Goal: Task Accomplishment & Management: Use online tool/utility

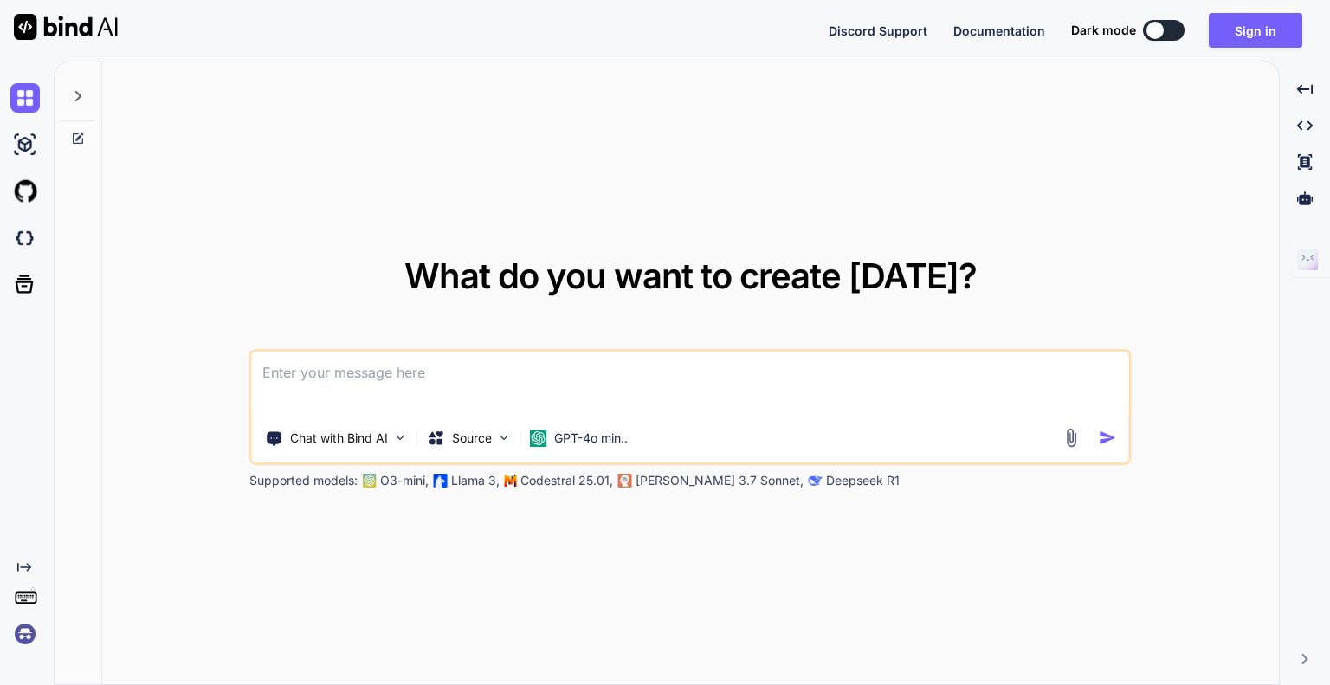
click at [618, 37] on div "Discord Support Documentation Dark mode Sign in Created with Pixso." at bounding box center [665, 30] width 1330 height 61
click at [762, 101] on div "What do you want to create [DATE]? Chat with Bind AI Source GPT-4o min.. Suppor…" at bounding box center [690, 373] width 1177 height 624
click at [1270, 16] on button "Sign in" at bounding box center [1256, 30] width 94 height 35
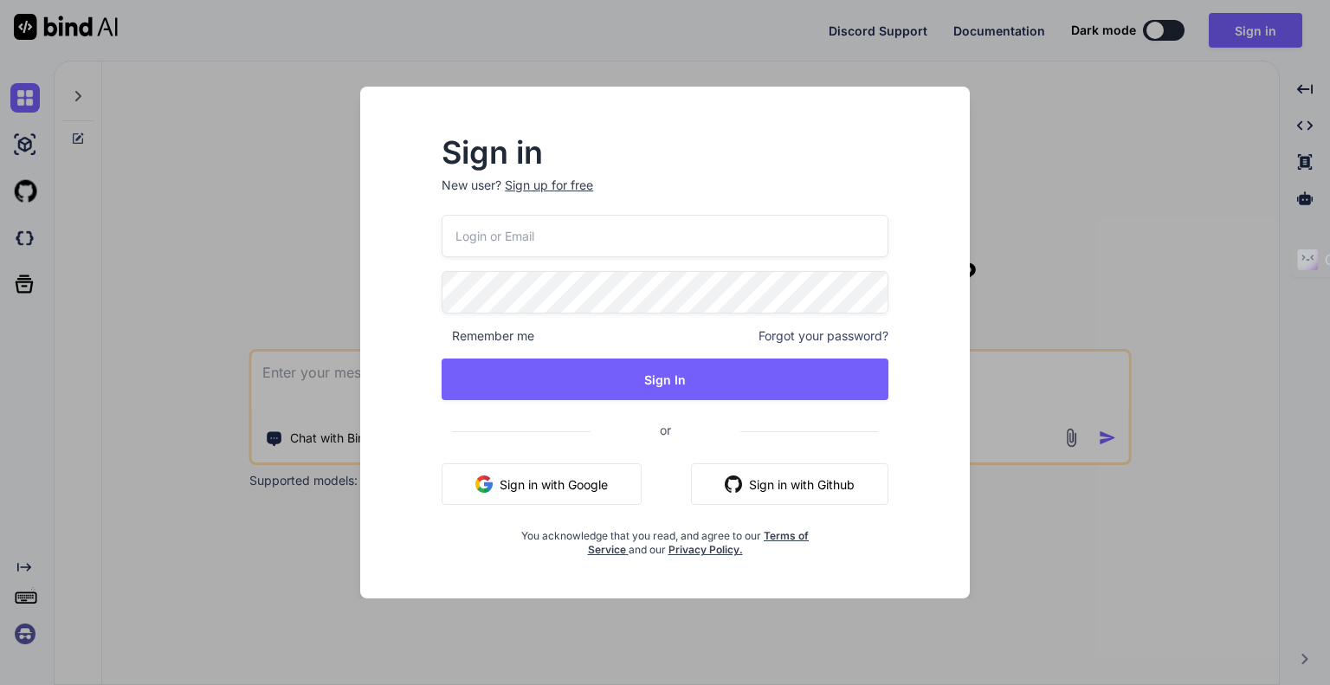
click at [551, 236] on input "email" at bounding box center [665, 236] width 447 height 42
click at [680, 131] on div "Sign in New user? Sign up for free Remember me Forgot your password? Sign In or…" at bounding box center [665, 358] width 582 height 481
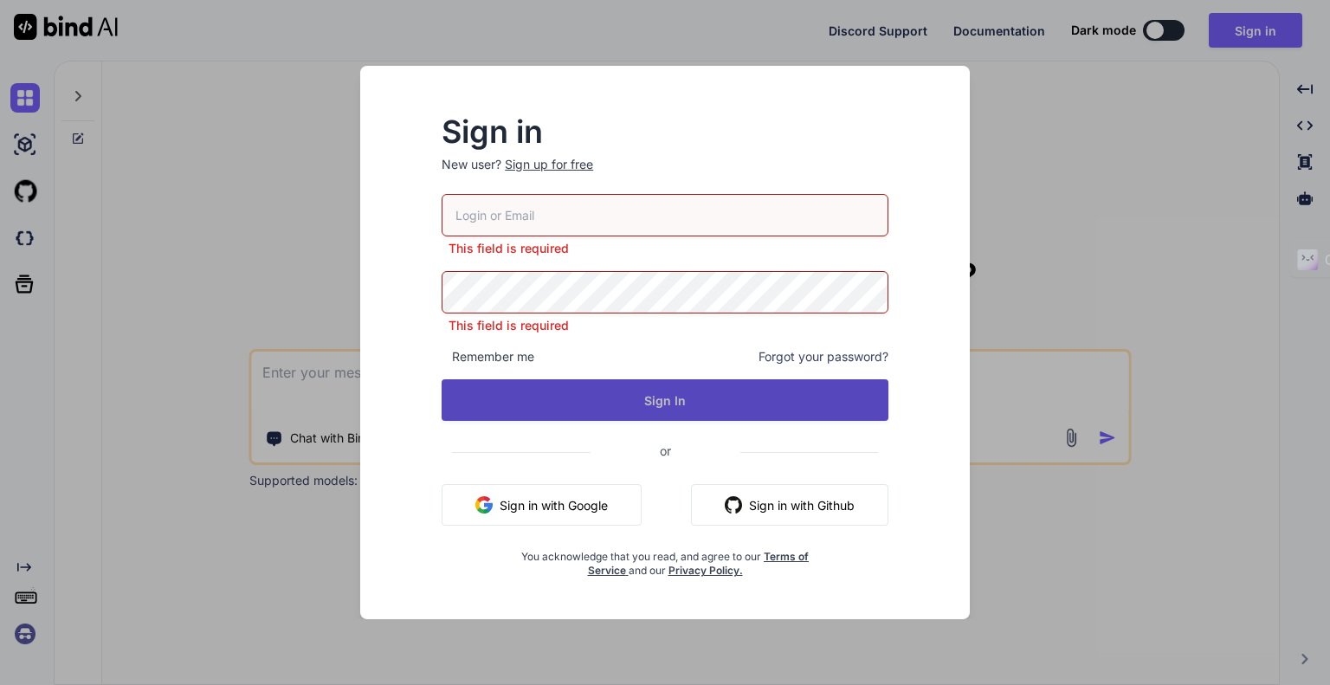
type input "[DOMAIN_NAME][EMAIL_ADDRESS][DOMAIN_NAME]"
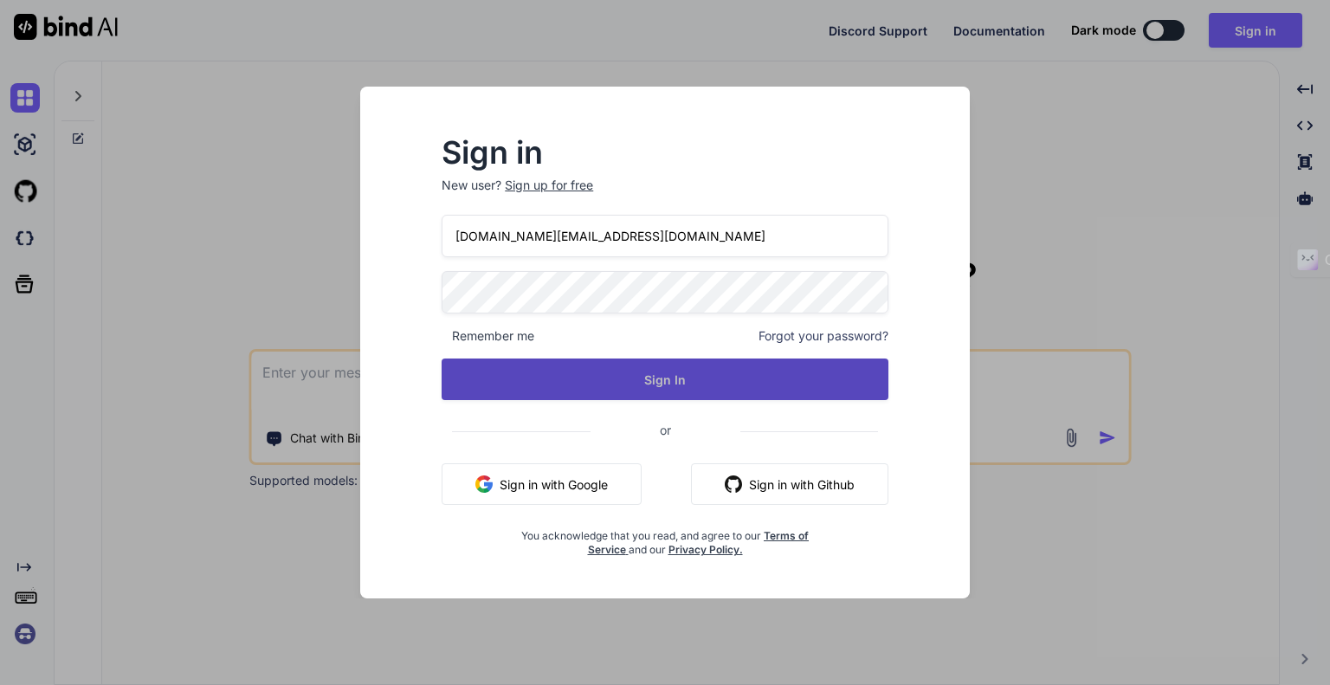
click at [635, 377] on button "Sign In" at bounding box center [665, 379] width 447 height 42
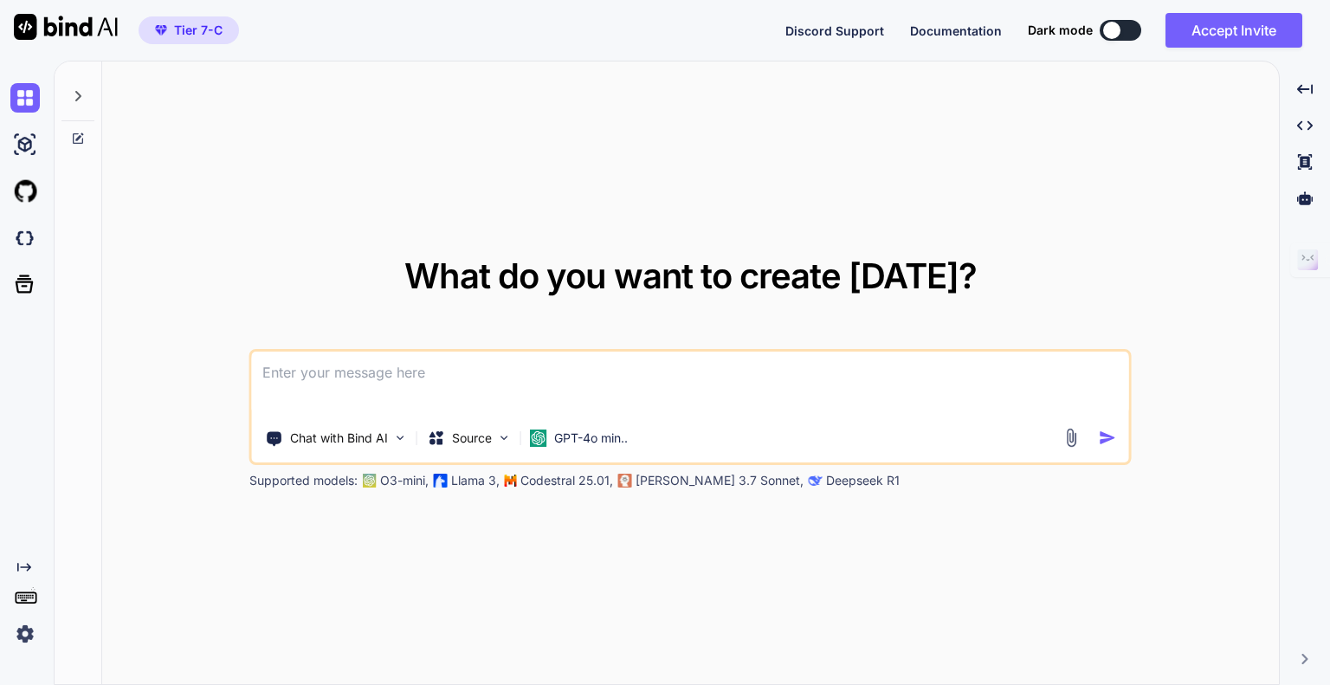
click at [661, 34] on div "Tier 7-C Discord Support Documentation Dark mode Accept Invite Created with Pix…" at bounding box center [665, 30] width 1330 height 61
click at [602, 42] on div "Tier 7-C Discord Support Documentation Dark mode Accept Invite Created with Pix…" at bounding box center [665, 30] width 1330 height 61
click at [630, 30] on div "Tier 7-C Discord Support Documentation Dark mode Accept Invite Created with Pix…" at bounding box center [665, 30] width 1330 height 61
click at [1227, 30] on button "Accept Invite" at bounding box center [1233, 30] width 137 height 35
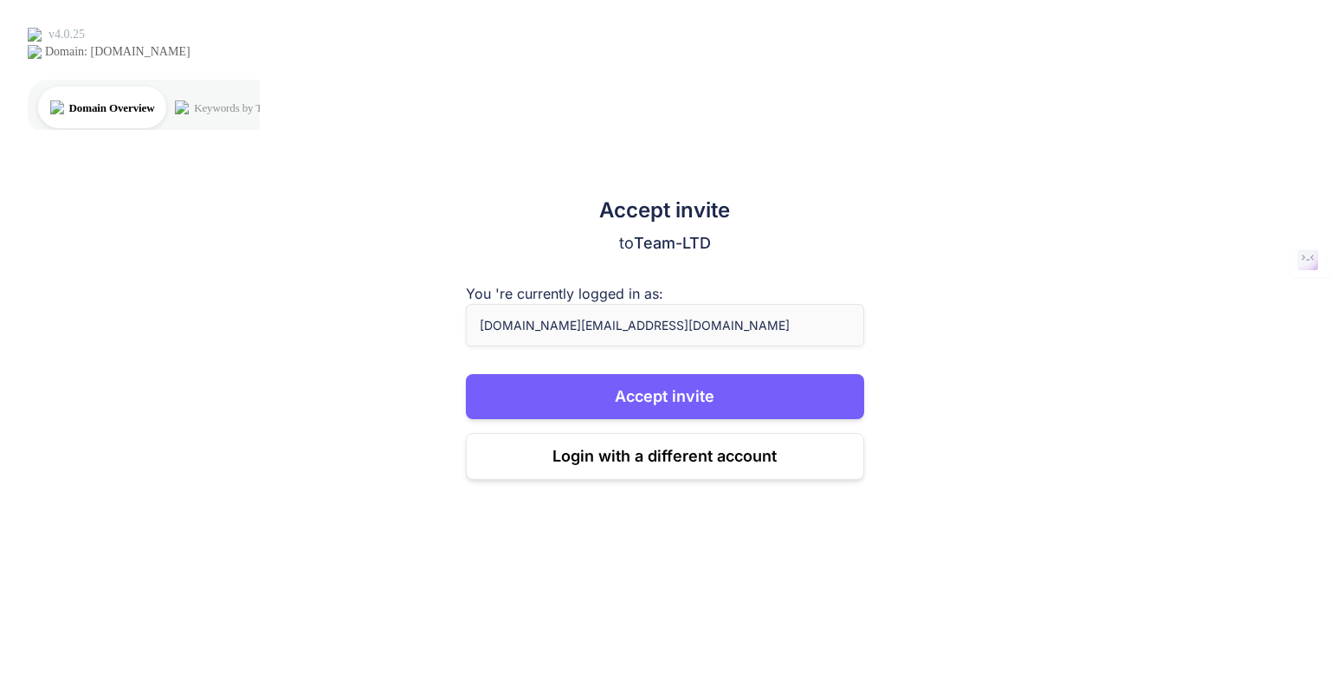
click at [727, 197] on h2 "Accept invite" at bounding box center [665, 211] width 399 height 28
click at [732, 231] on p "to Team-LTD" at bounding box center [665, 243] width 399 height 24
click at [895, 152] on div "Accept invite to Team-LTD You 're currently logged in as: [DOMAIN_NAME][EMAIL_A…" at bounding box center [665, 472] width 1330 height 685
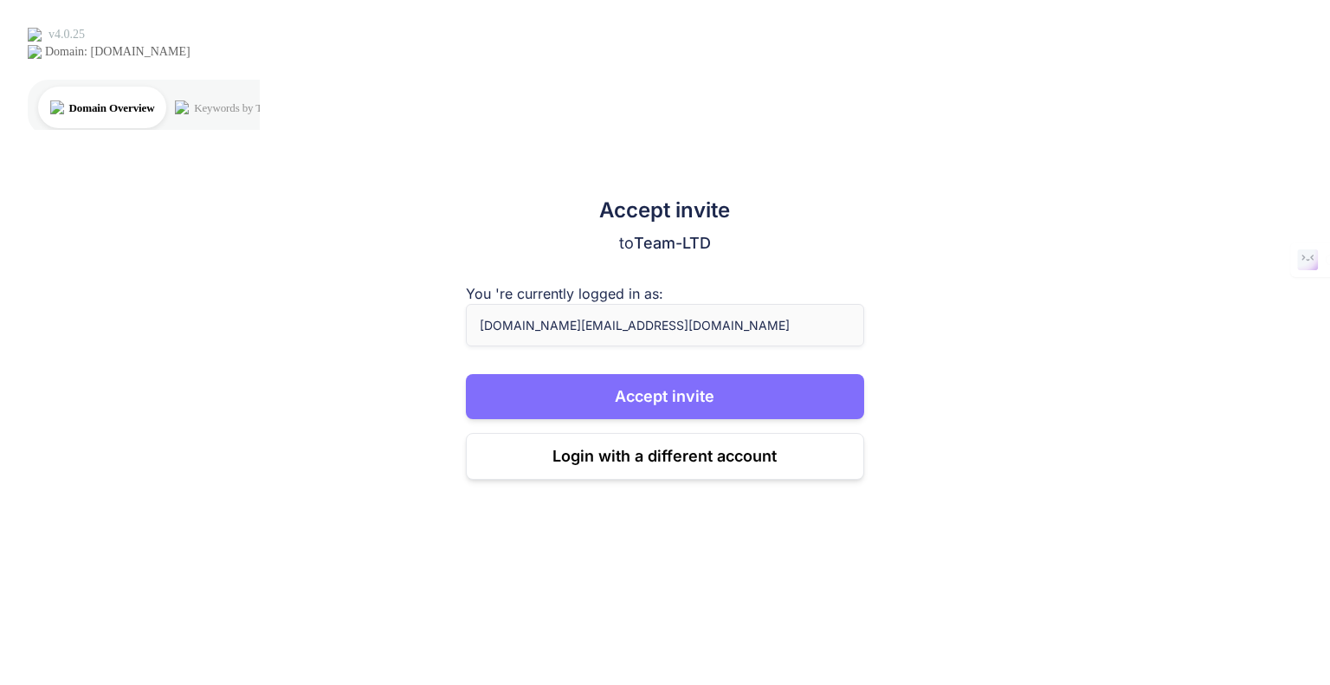
click at [658, 374] on button "Accept invite" at bounding box center [665, 396] width 399 height 45
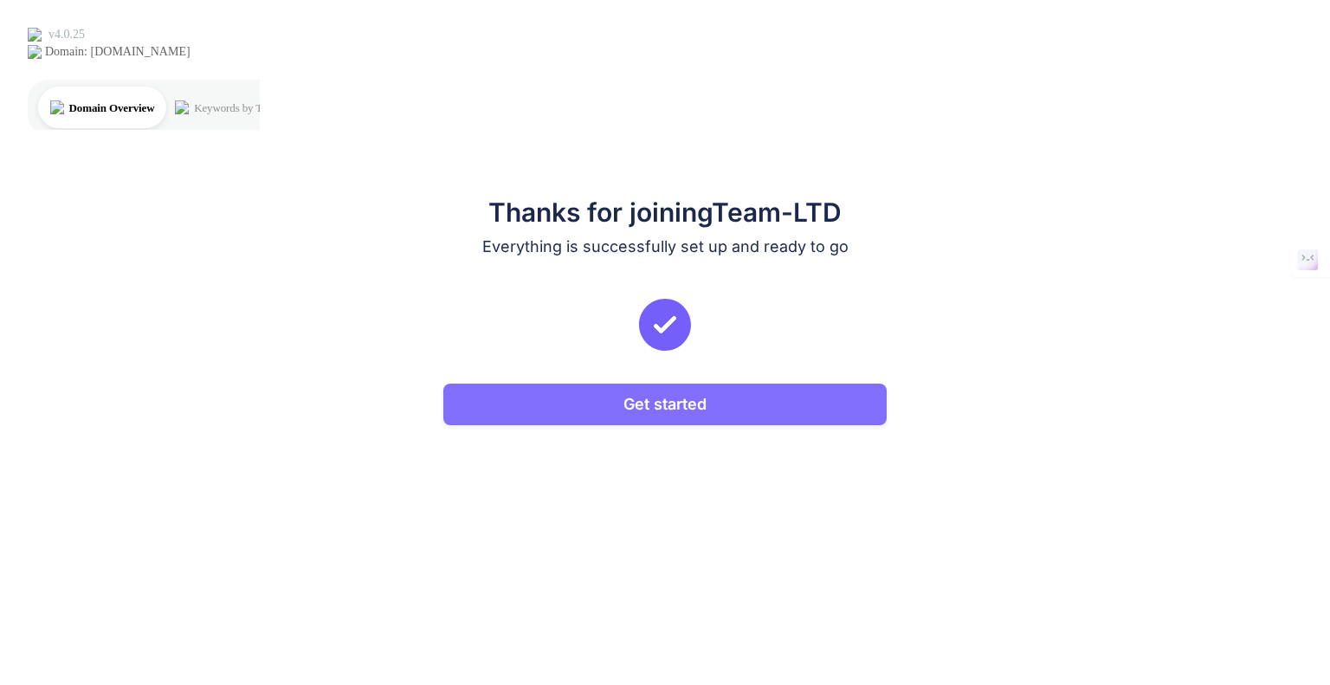
click at [606, 384] on button "Get started" at bounding box center [664, 405] width 443 height 42
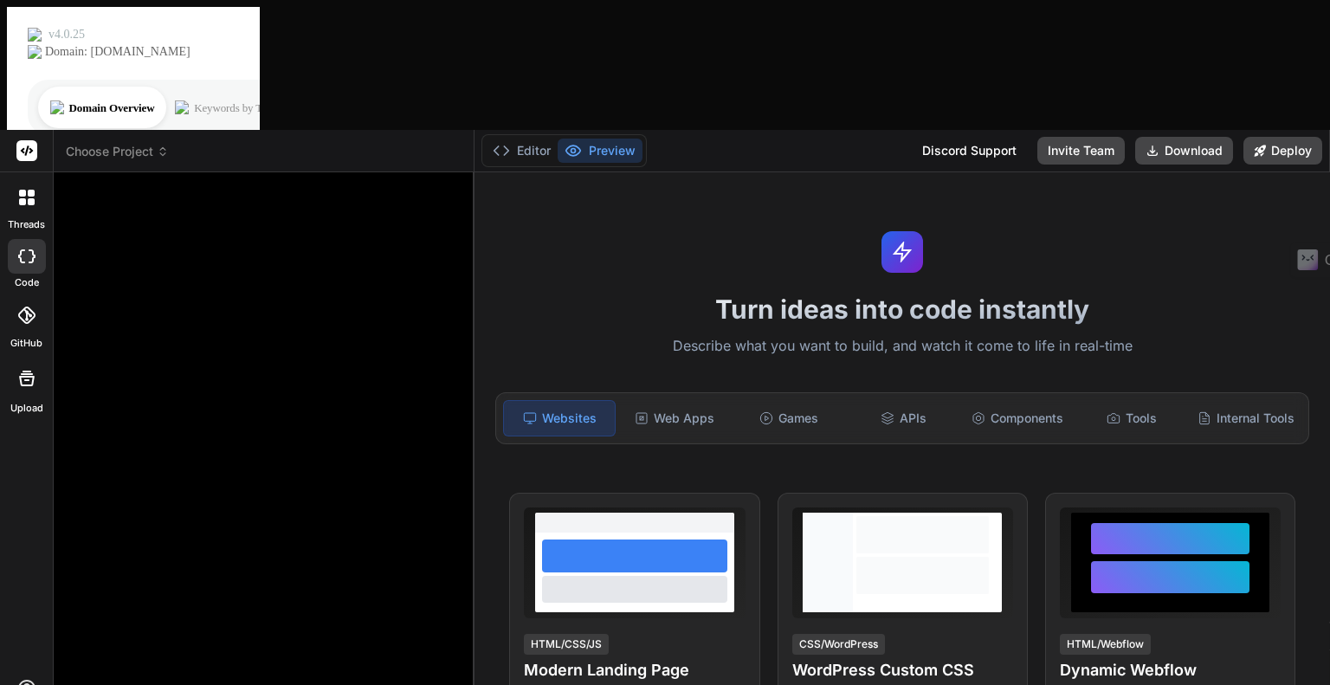
click at [577, 172] on div "Turn ideas into code instantly Describe what you want to build, and watch it co…" at bounding box center [901, 493] width 855 height 642
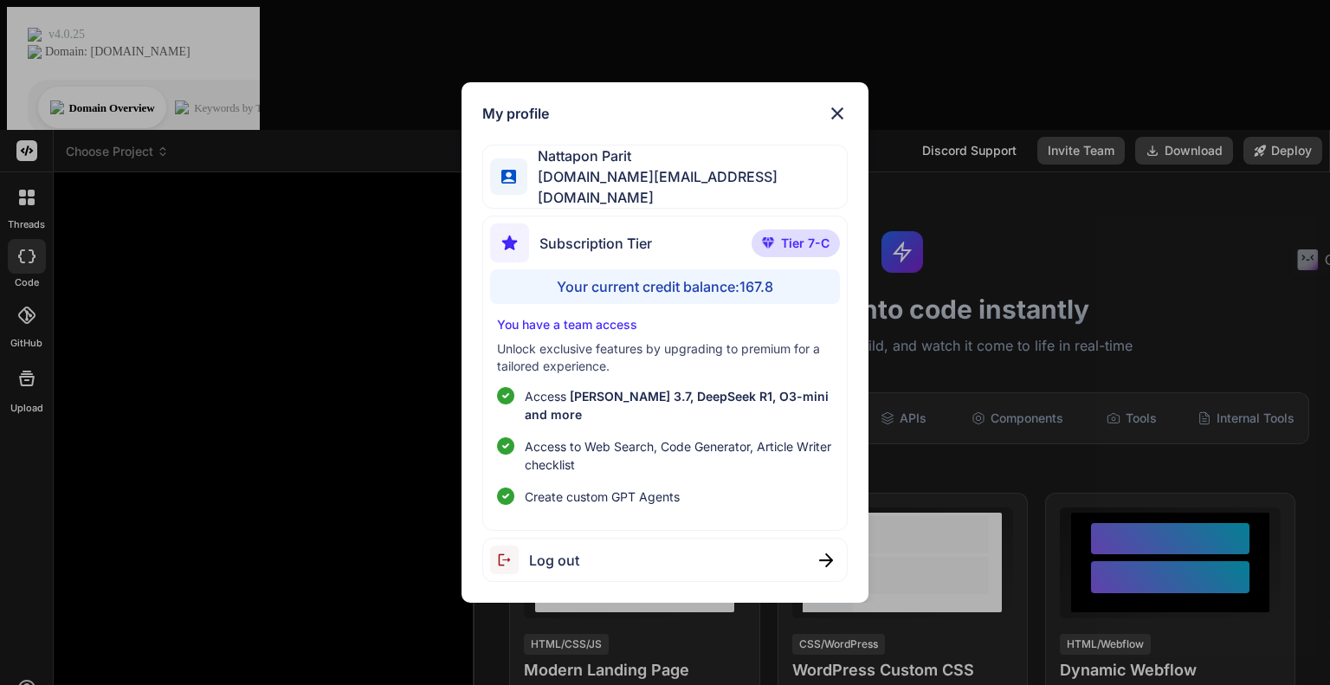
click at [831, 120] on img at bounding box center [837, 113] width 21 height 21
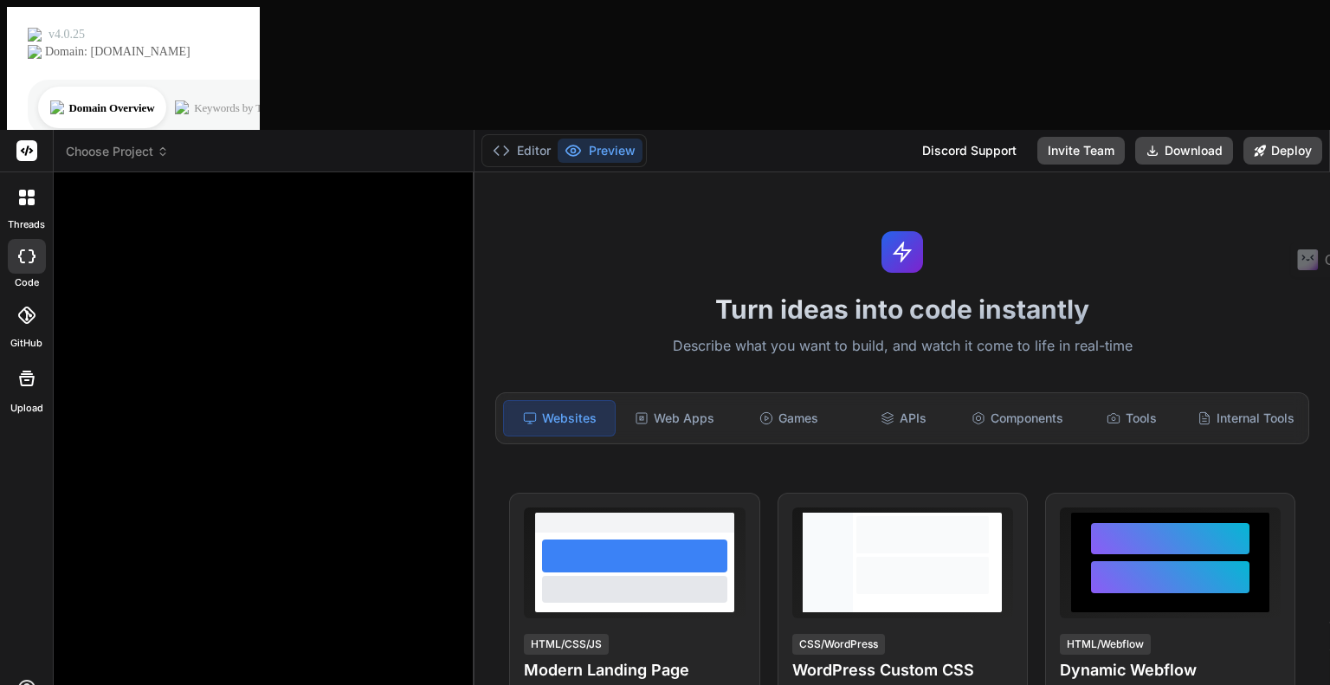
click at [3, 388] on div "threads code GitHub Upload" at bounding box center [27, 472] width 54 height 685
click at [19, 190] on icon at bounding box center [27, 198] width 16 height 16
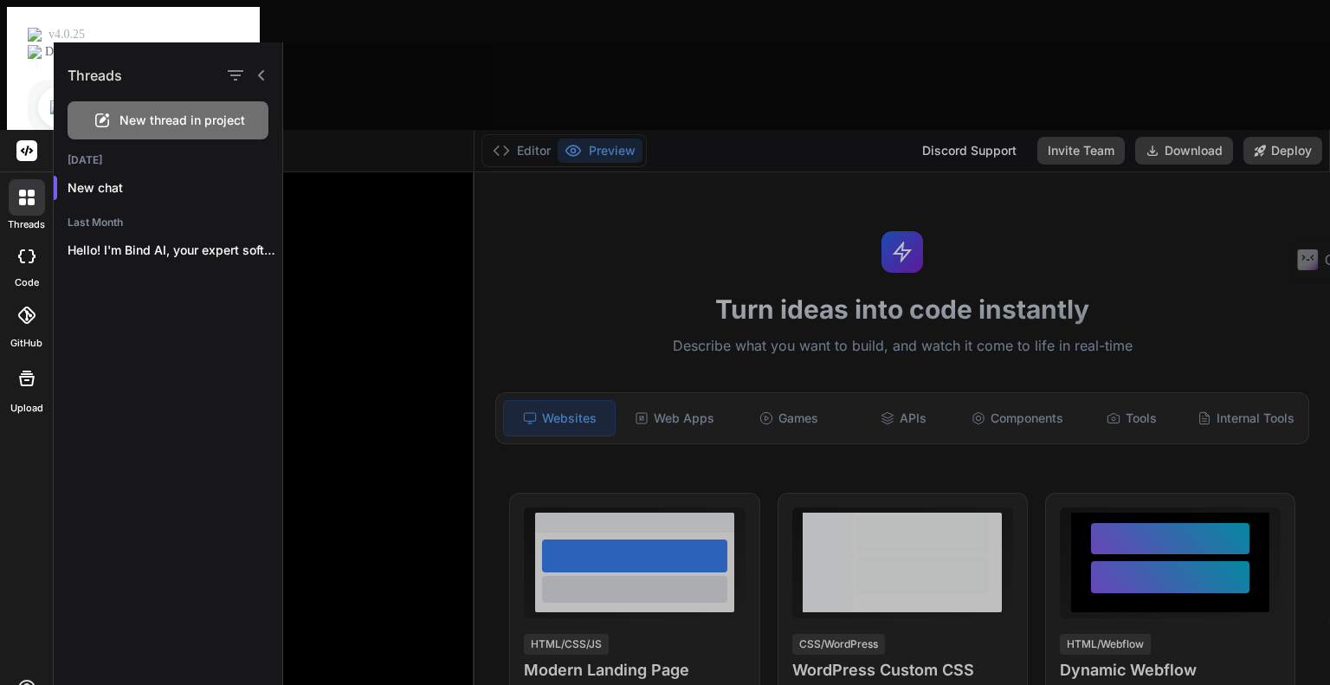
click at [28, 140] on rect at bounding box center [26, 150] width 21 height 21
click at [319, 123] on div at bounding box center [806, 363] width 1047 height 642
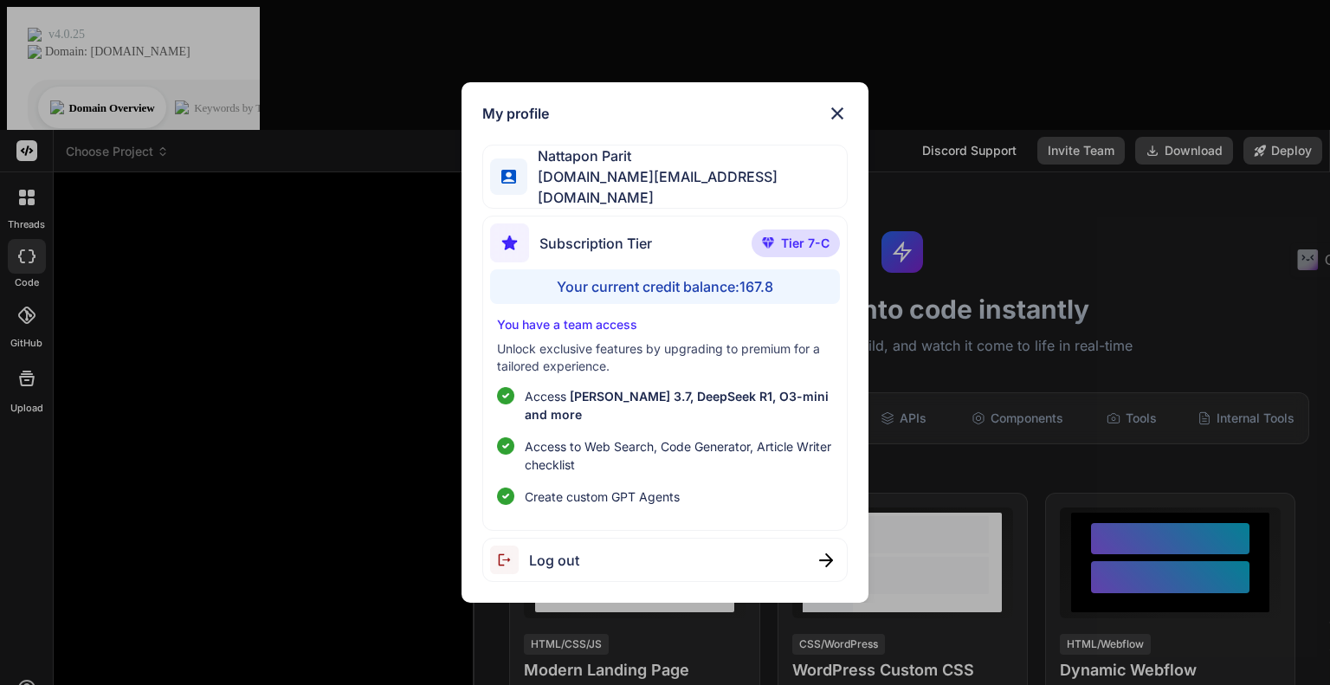
click at [577, 360] on p "Unlock exclusive features by upgrading to premium for a tailored experience." at bounding box center [664, 357] width 335 height 35
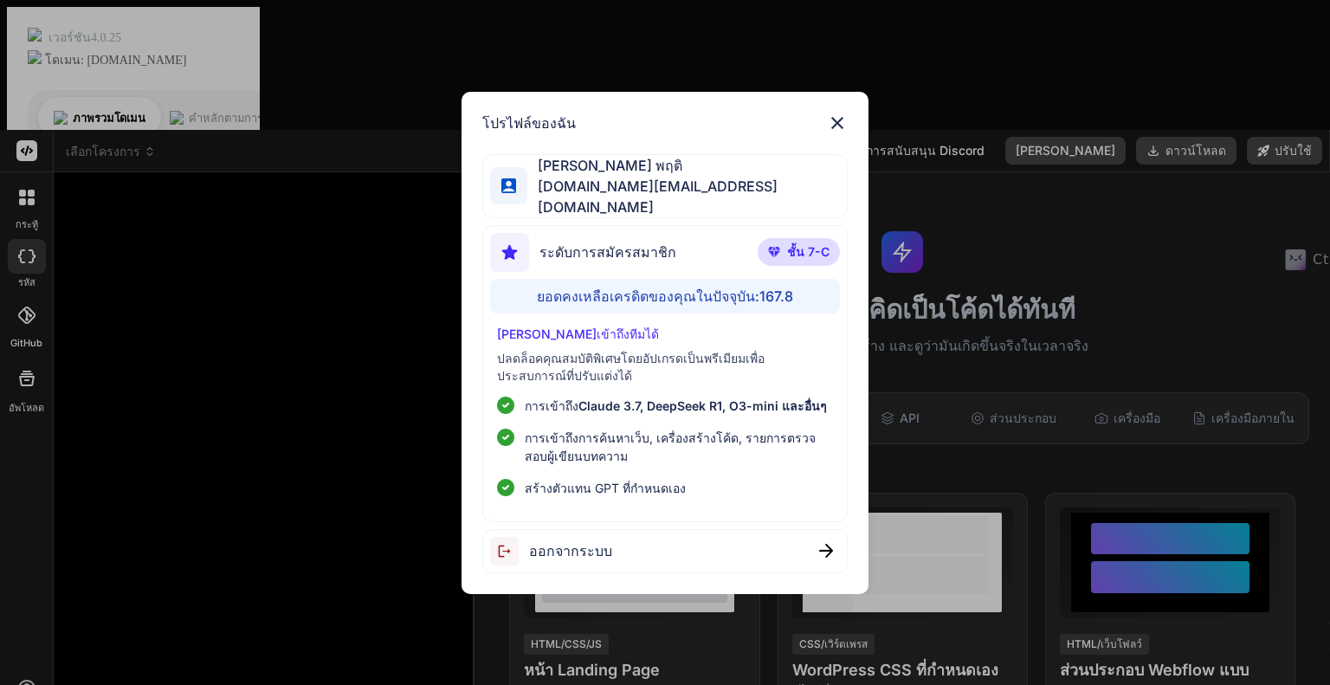
click at [831, 120] on img at bounding box center [837, 123] width 21 height 21
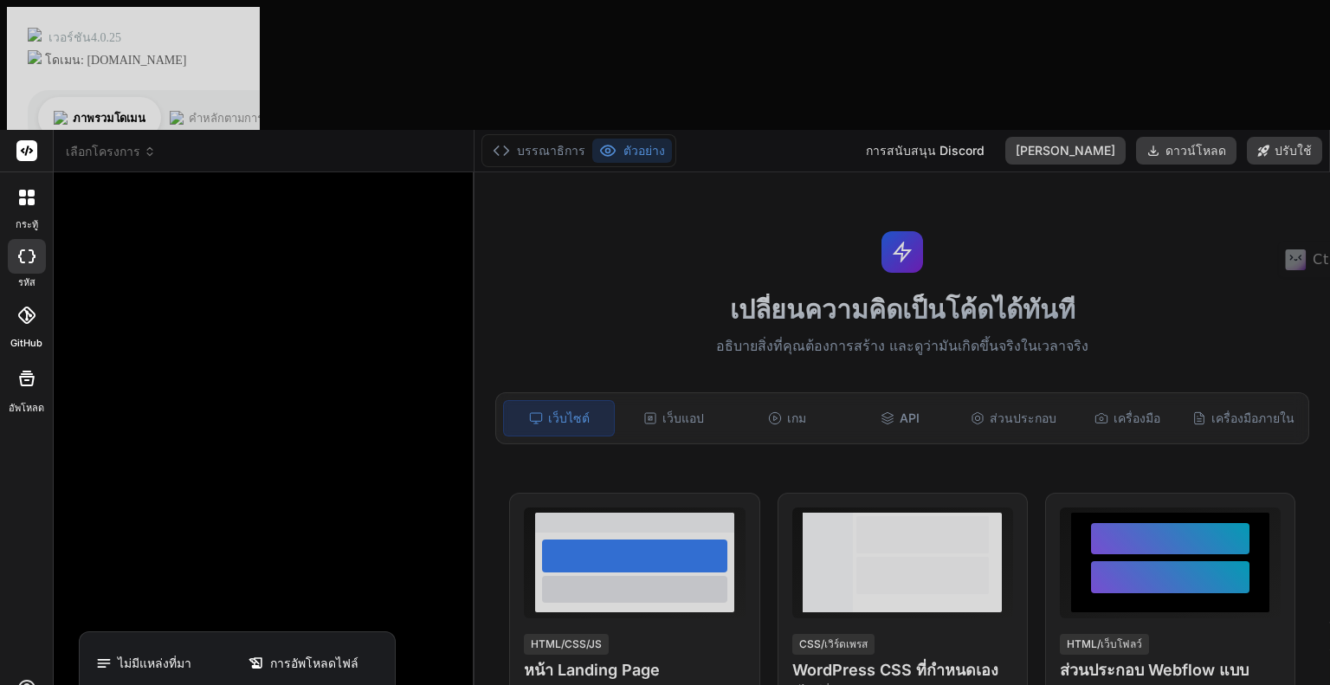
click at [303, 422] on div at bounding box center [665, 342] width 1330 height 685
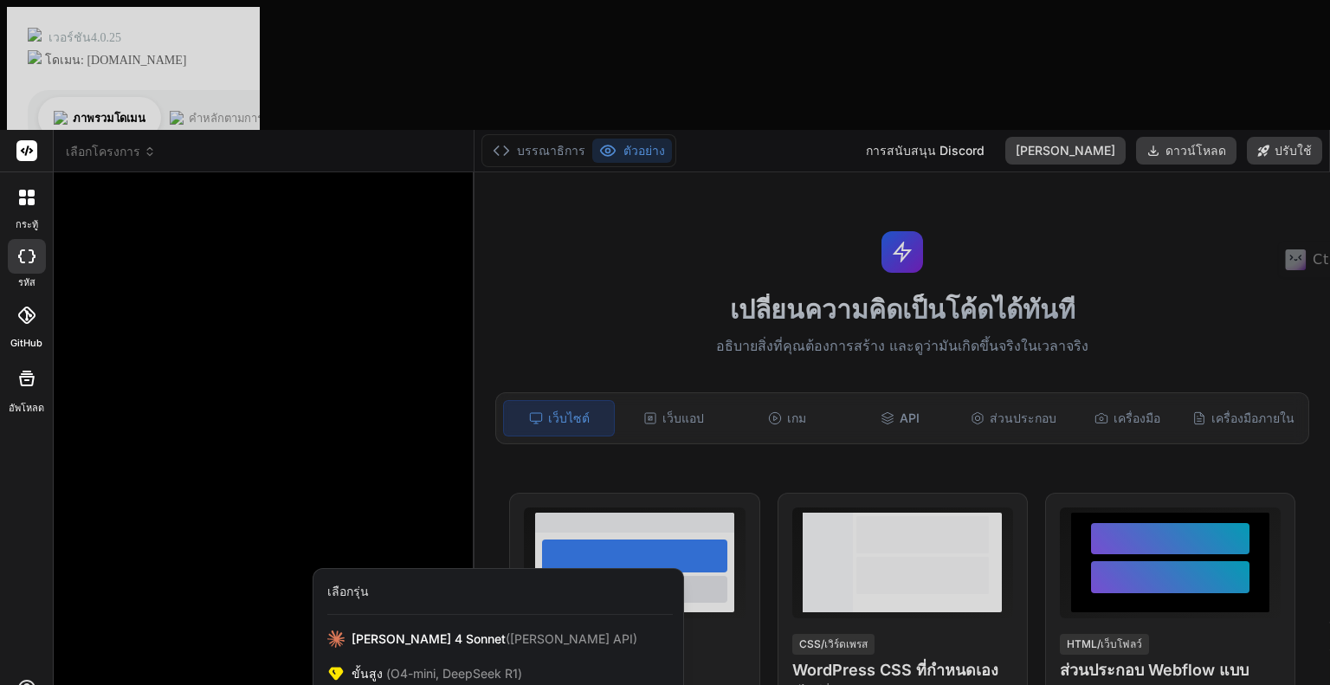
click at [243, 484] on div at bounding box center [665, 342] width 1330 height 685
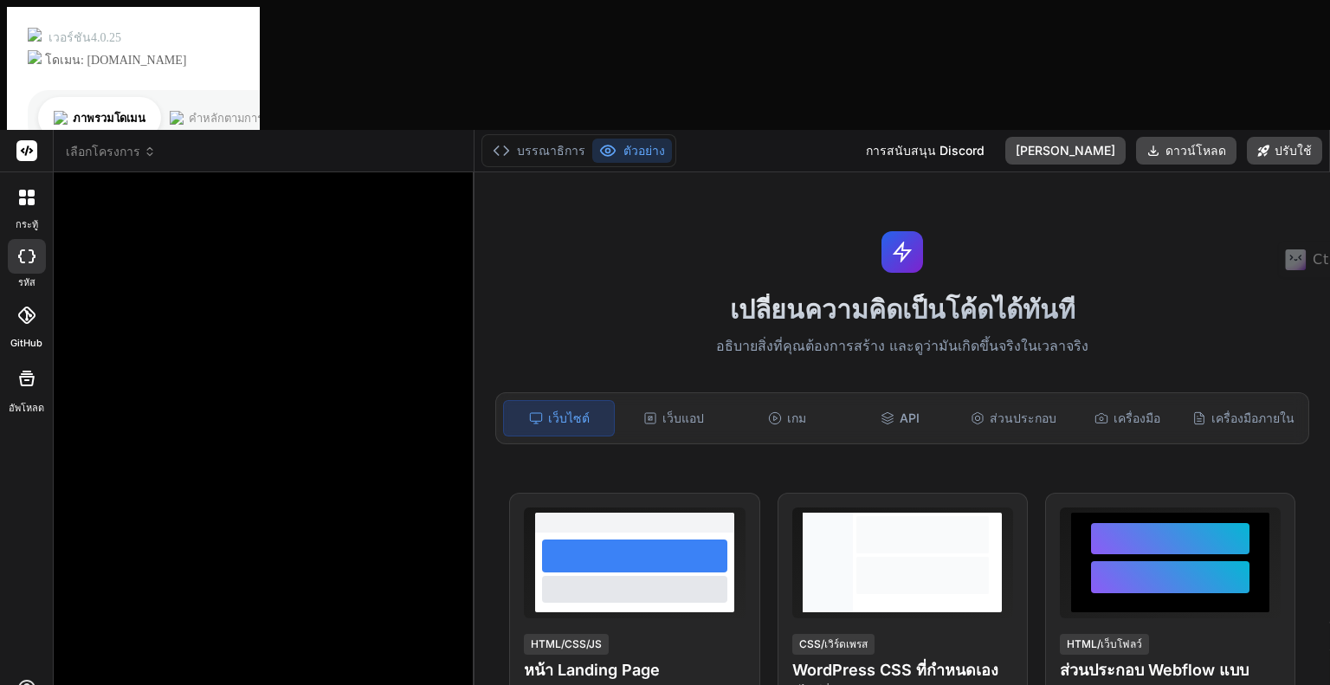
click at [28, 371] on div "กระทู้ รหัส GitHub อัพโหลด" at bounding box center [27, 472] width 54 height 685
click at [1000, 293] on font "เปลี่ยนความคิดเป็นโค้ดได้ทันที" at bounding box center [902, 308] width 345 height 31
click at [696, 410] on font "เว็บแอป" at bounding box center [683, 417] width 42 height 15
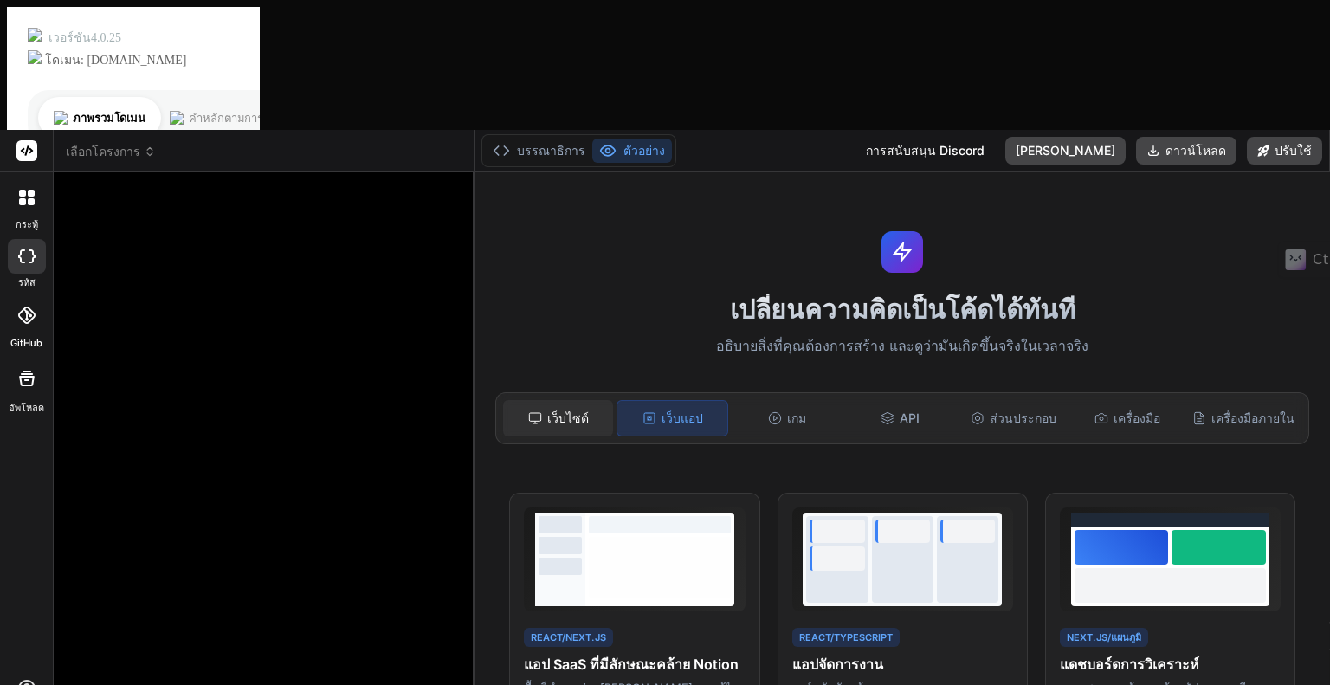
click at [571, 410] on font "เว็บไซต์" at bounding box center [568, 418] width 42 height 17
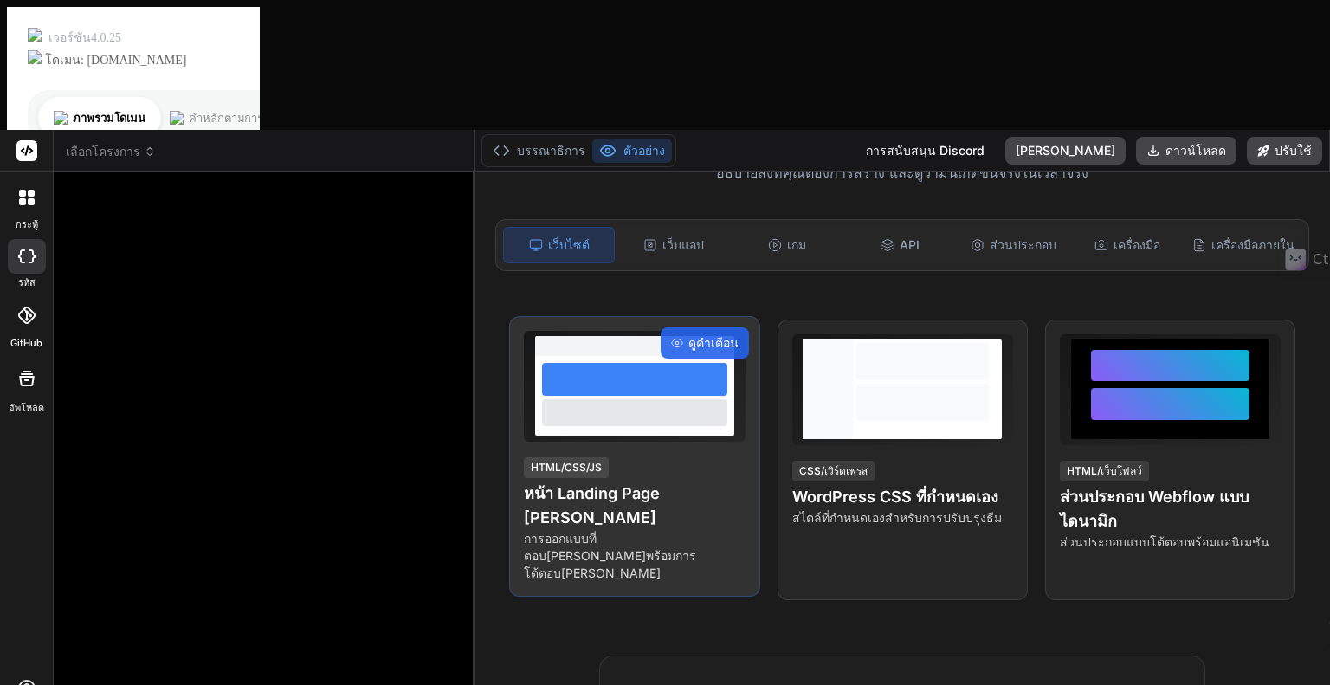
scroll to position [87, 0]
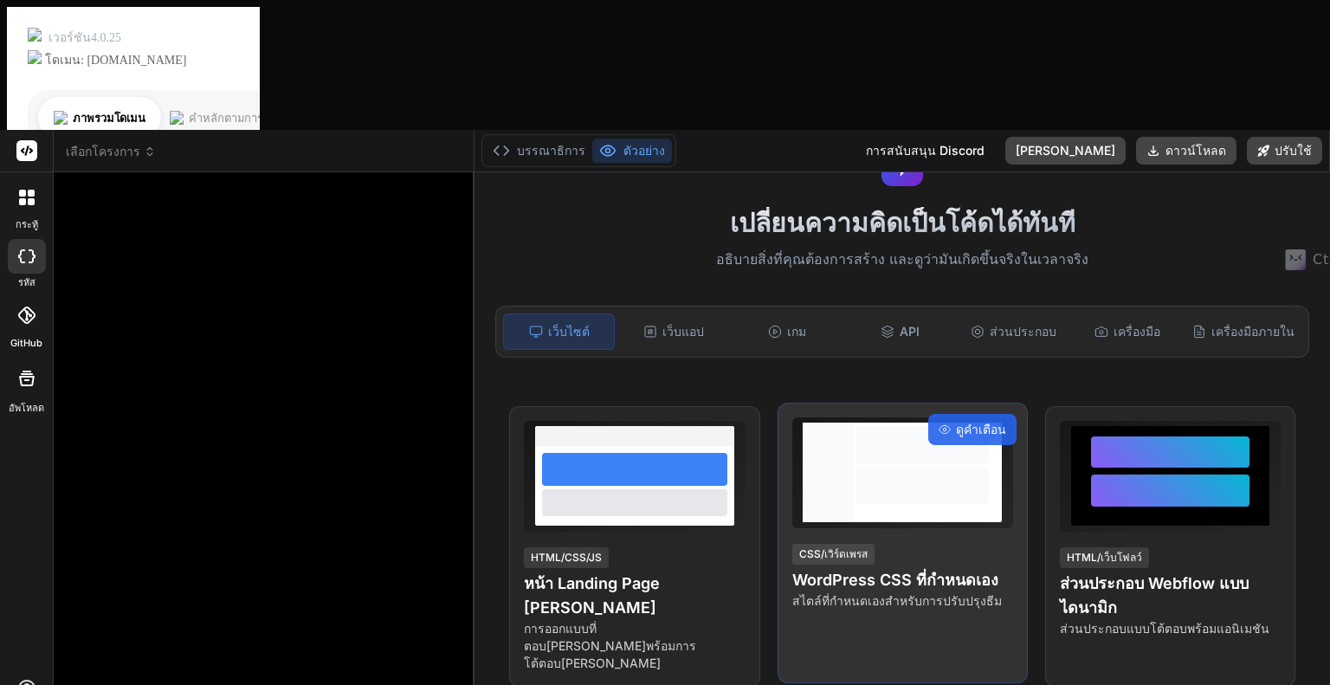
click at [890, 480] on div "[PERSON_NAME] CSS/เวิร์ดเพรส WordPress CSS ที่กำหนดเอง สไตล์ที่กำหนดเองสำหรับกา…" at bounding box center [902, 543] width 250 height 281
click at [853, 422] on div at bounding box center [922, 472] width 139 height 100
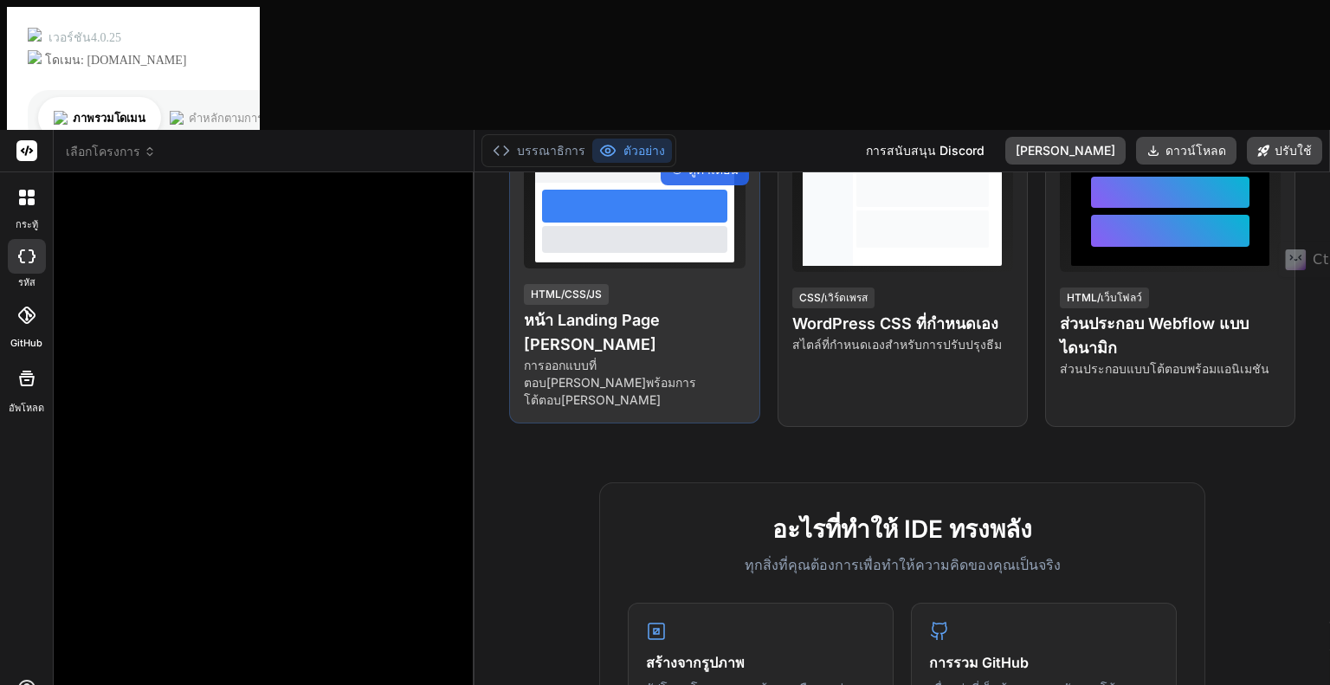
click at [698, 146] on div "[PERSON_NAME] HTML/CSS/JS หน้า Landing Page [PERSON_NAME] การออกแบบที่ตอบ[PERSO…" at bounding box center [634, 283] width 250 height 281
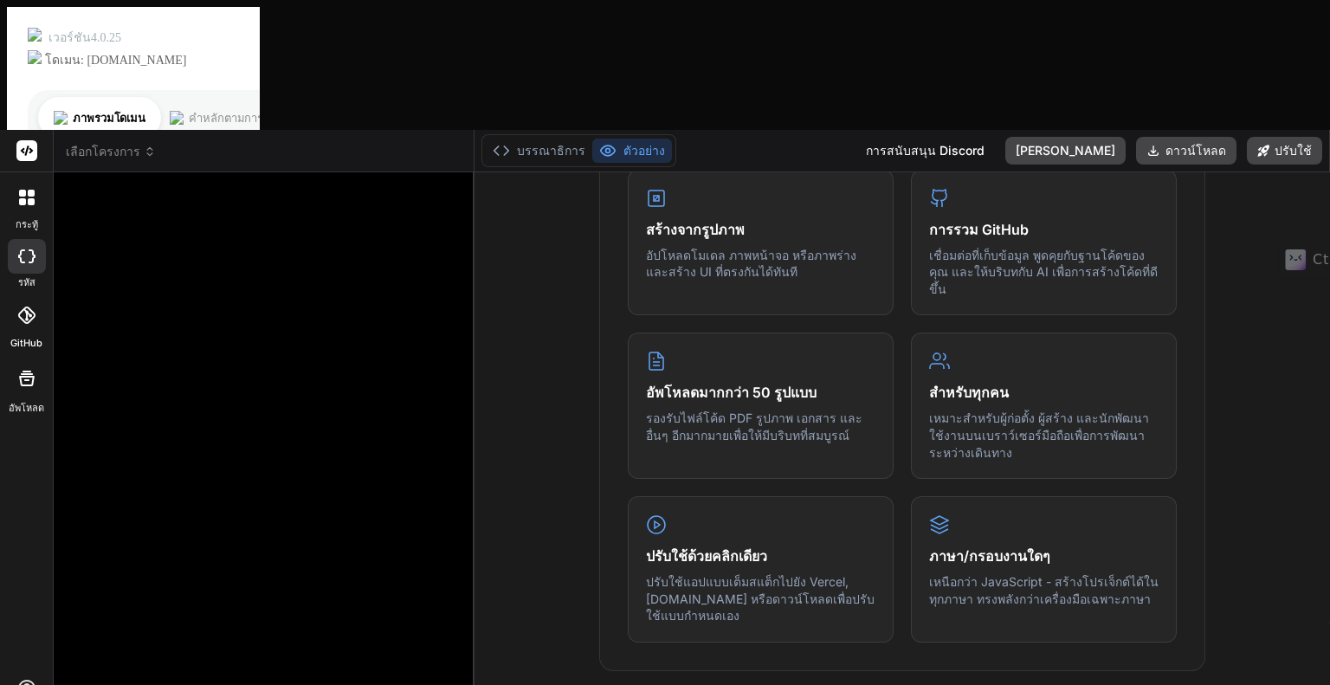
scroll to position [87, 0]
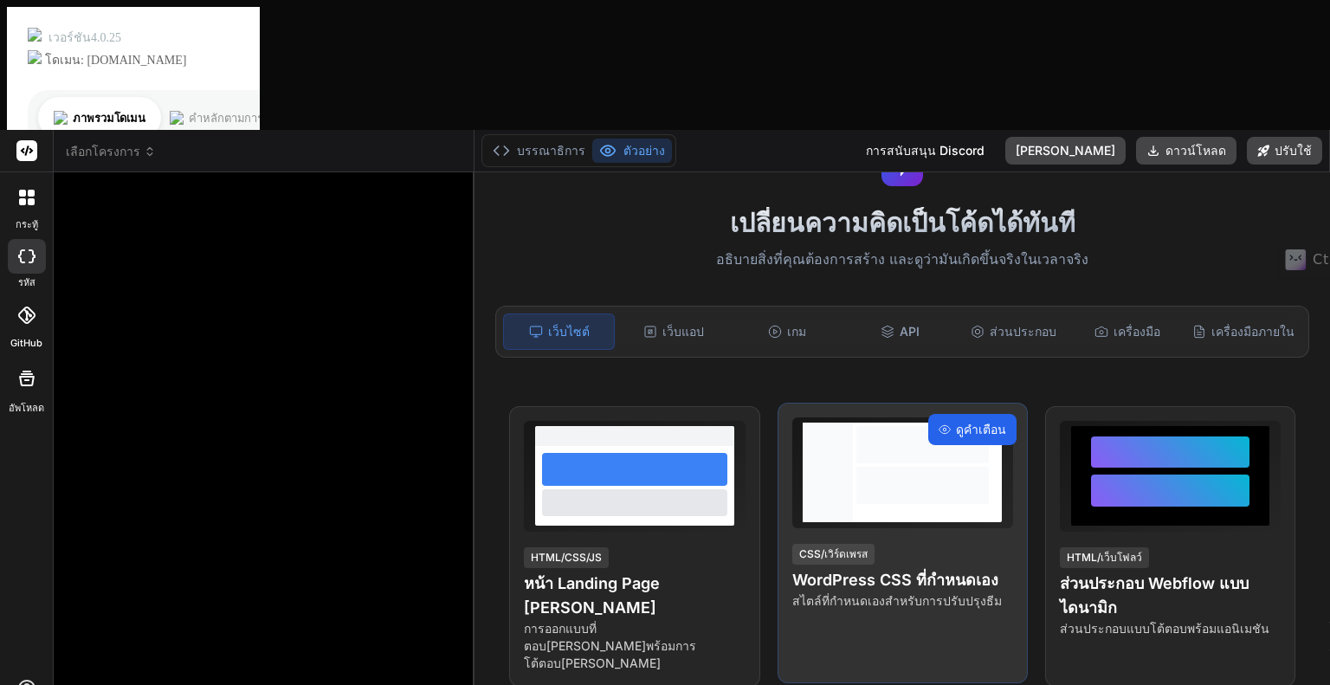
click at [970, 422] on font "ดูคำเตือน" at bounding box center [981, 429] width 50 height 15
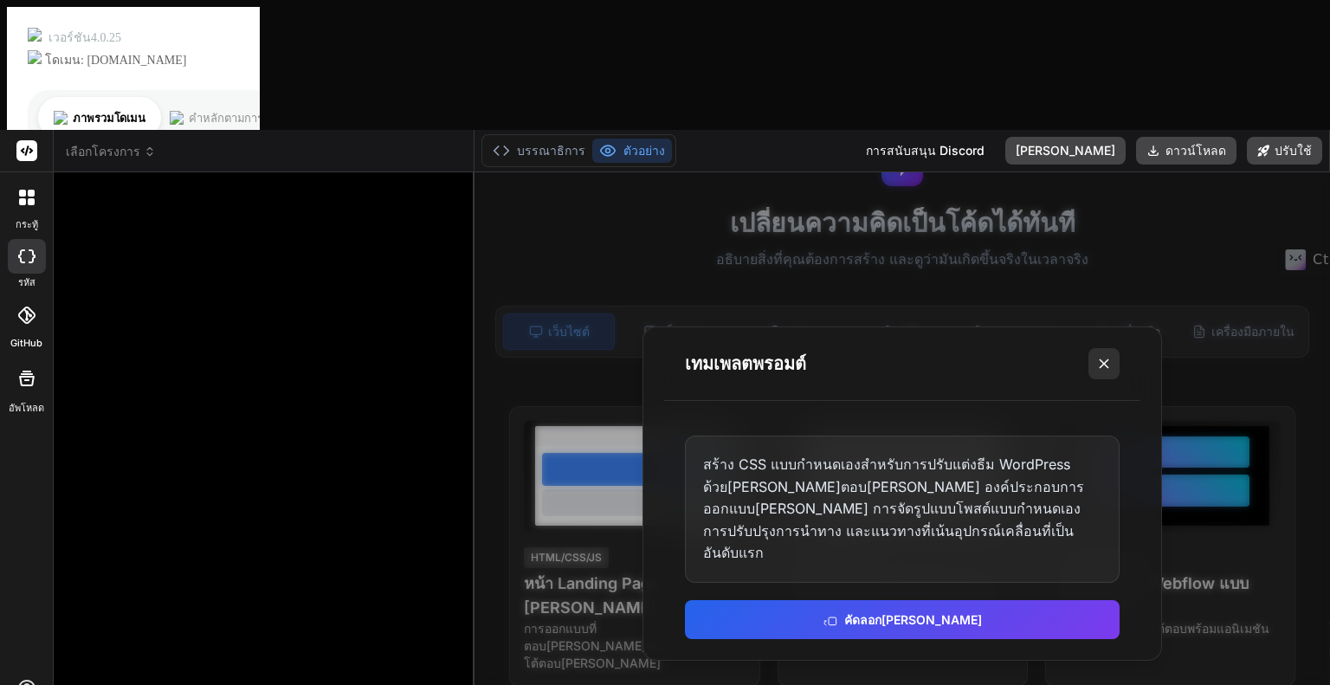
click at [1101, 359] on line at bounding box center [1104, 363] width 9 height 9
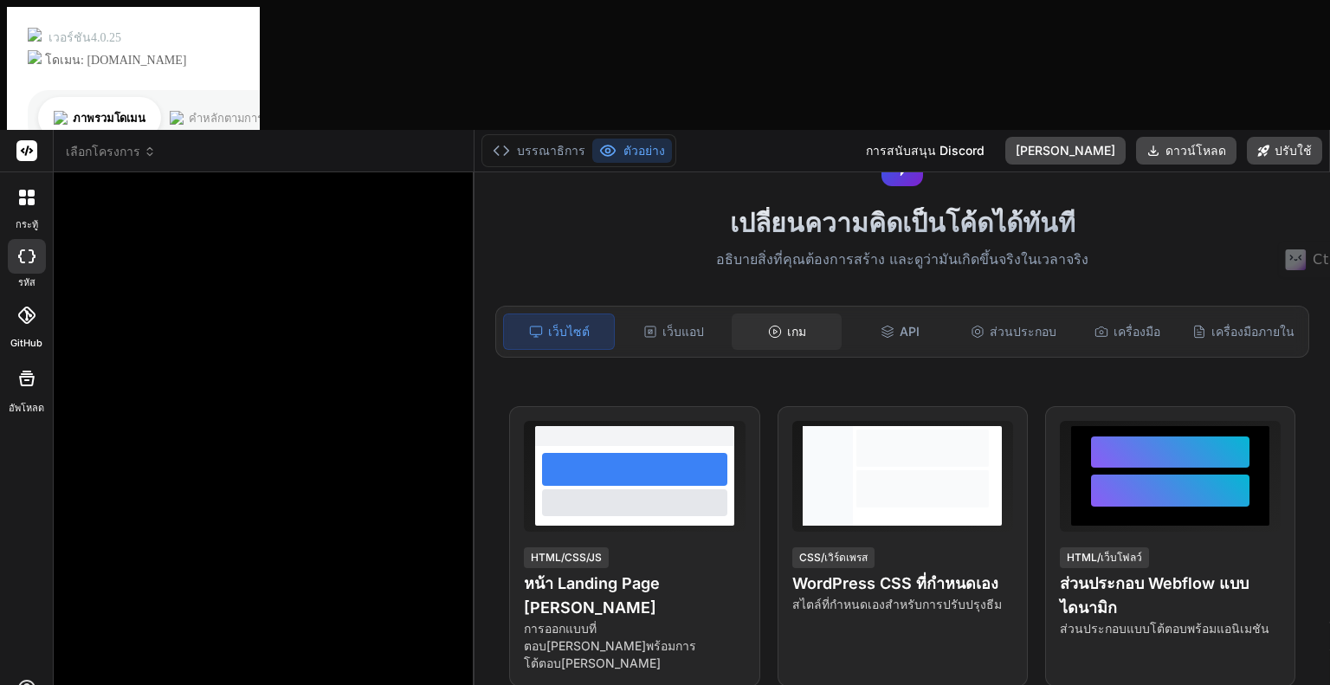
click at [787, 324] on font "เกม" at bounding box center [796, 331] width 19 height 15
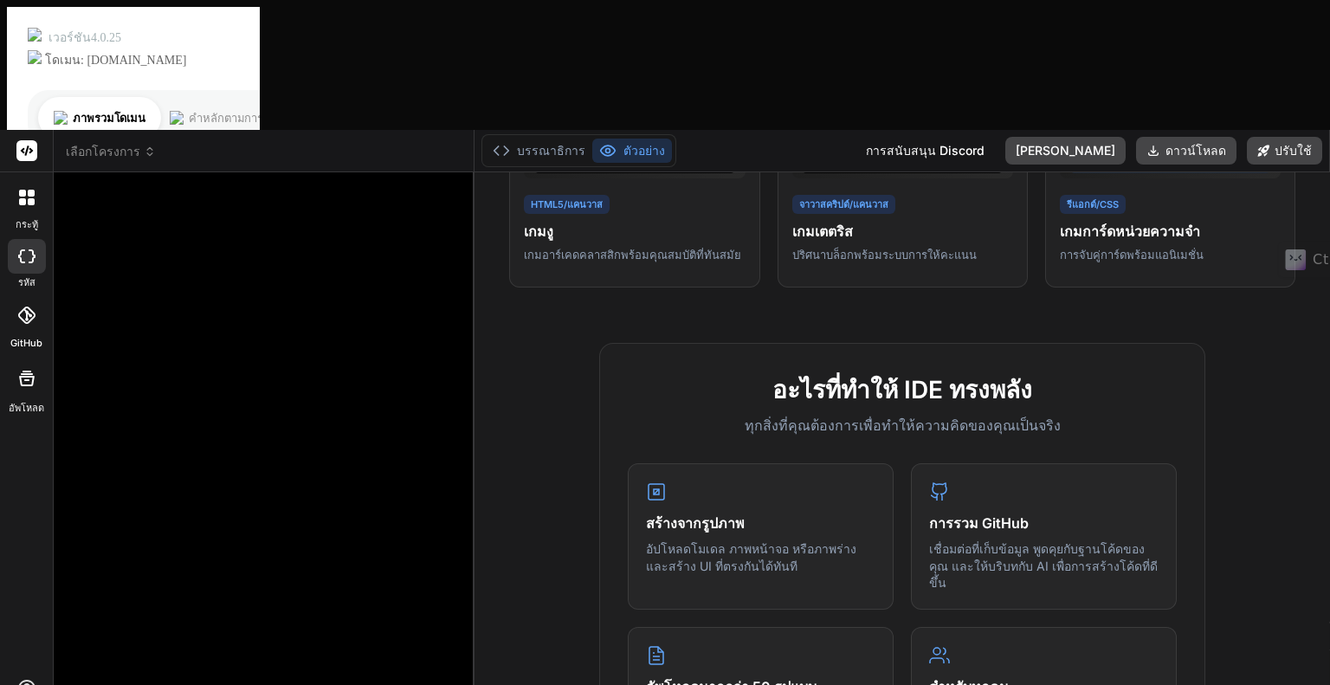
scroll to position [0, 0]
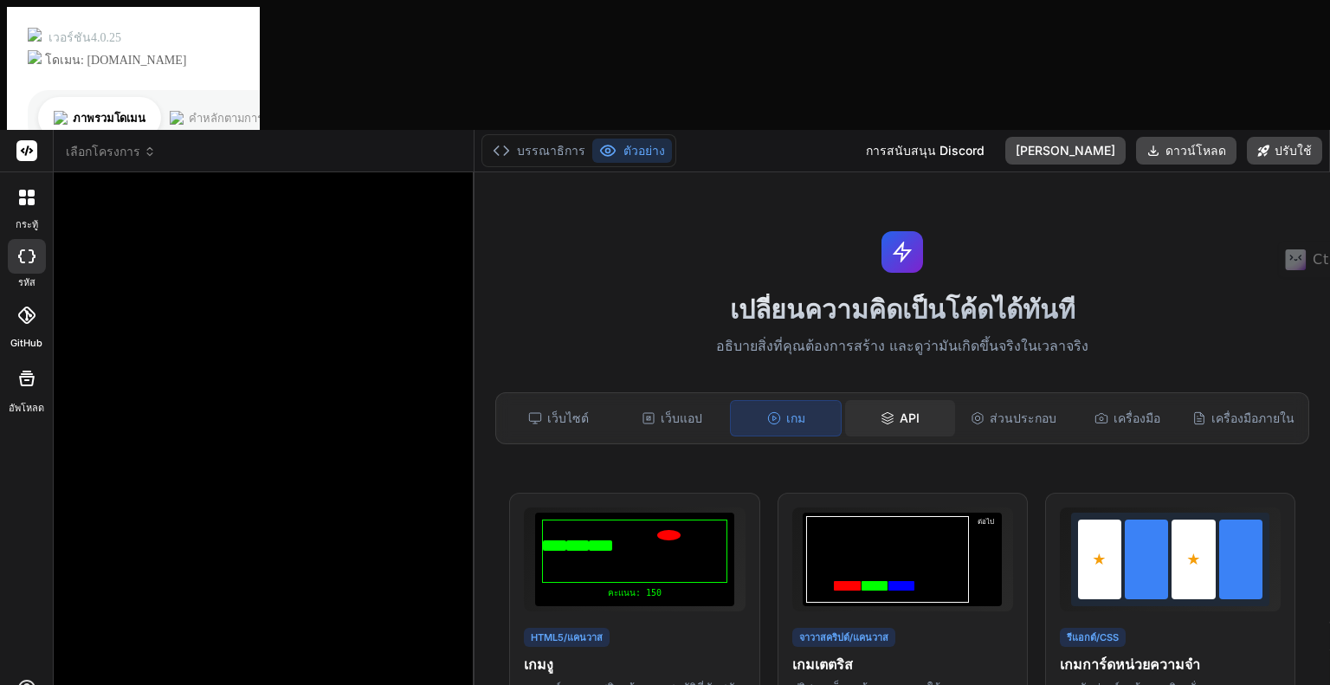
click at [911, 400] on div "API" at bounding box center [900, 418] width 110 height 36
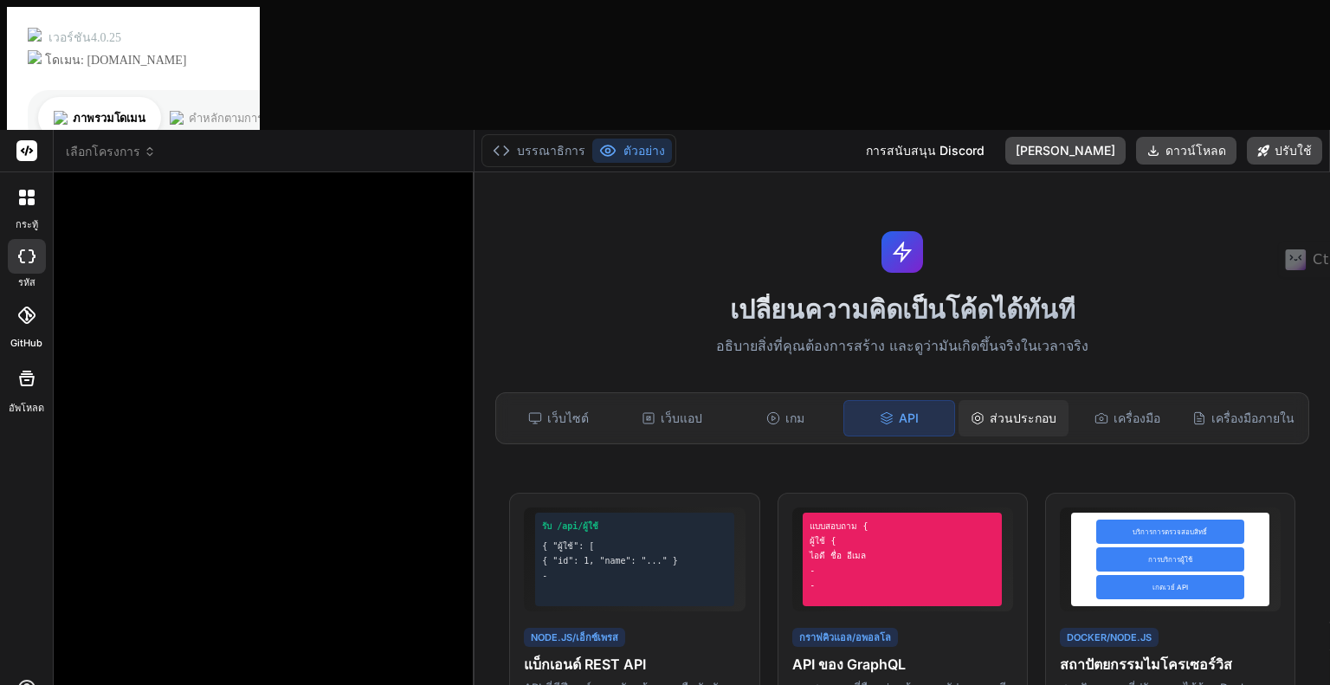
click at [1009, 410] on font "ส่วนประกอบ" at bounding box center [1023, 417] width 67 height 15
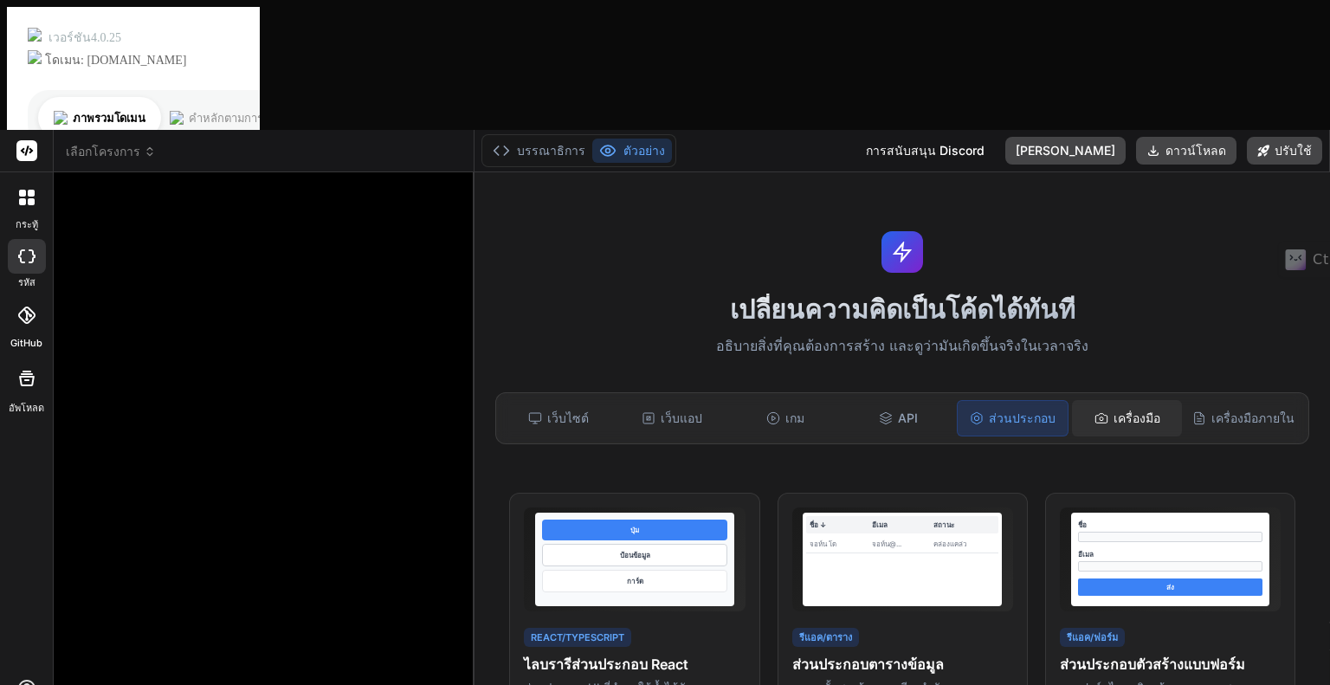
click at [1109, 400] on div "เครื่องมือ" at bounding box center [1127, 418] width 110 height 36
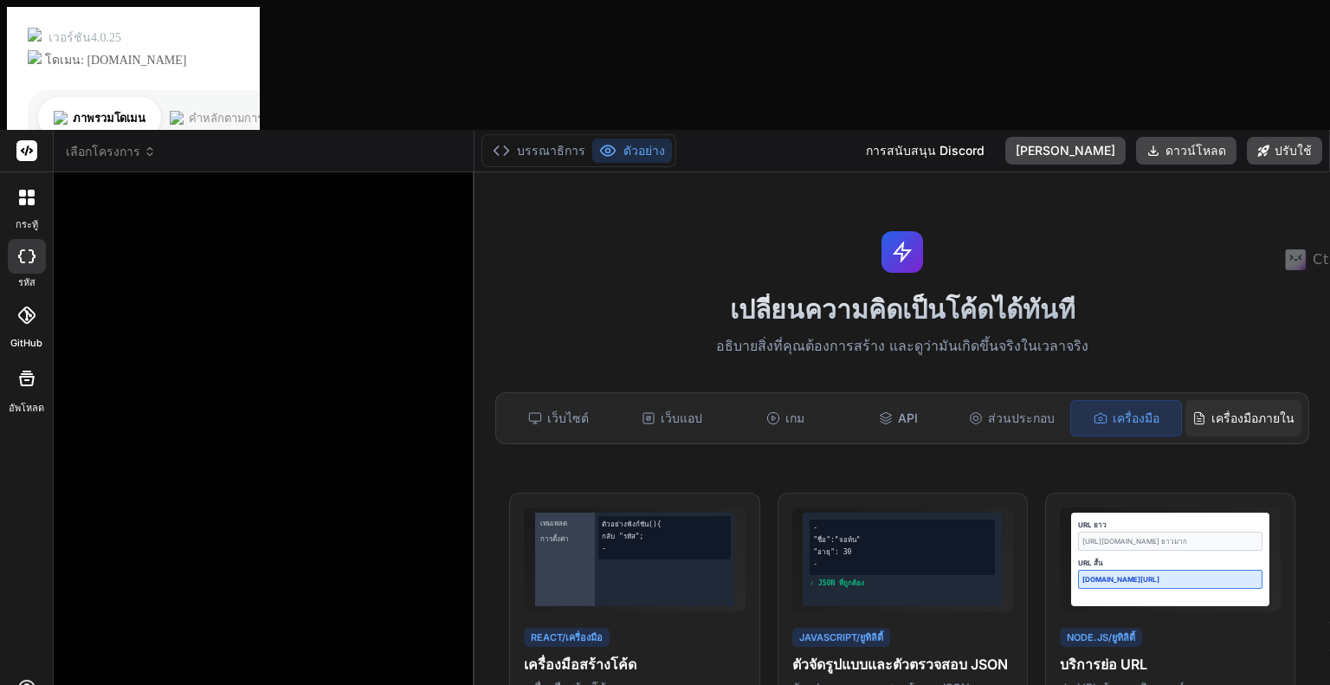
click at [1250, 410] on font "เครื่องมือภายใน" at bounding box center [1252, 417] width 83 height 15
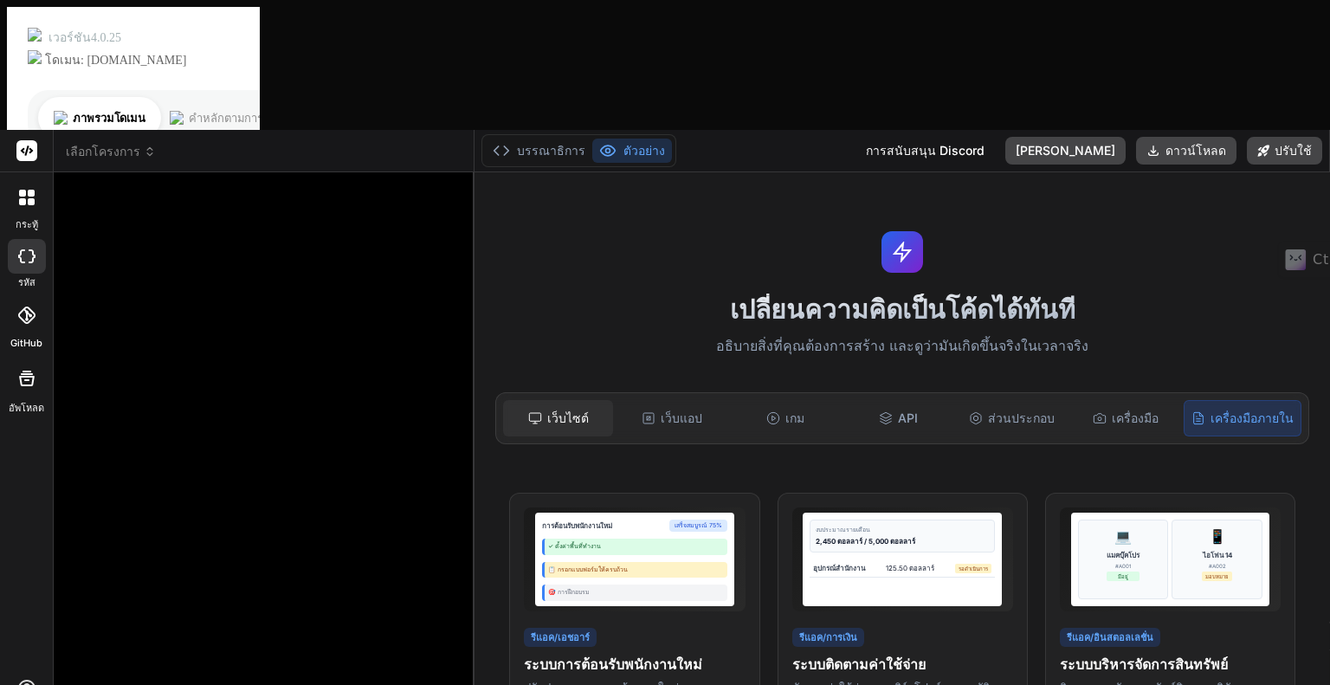
click at [575, 410] on font "เว็บไซต์" at bounding box center [568, 417] width 42 height 15
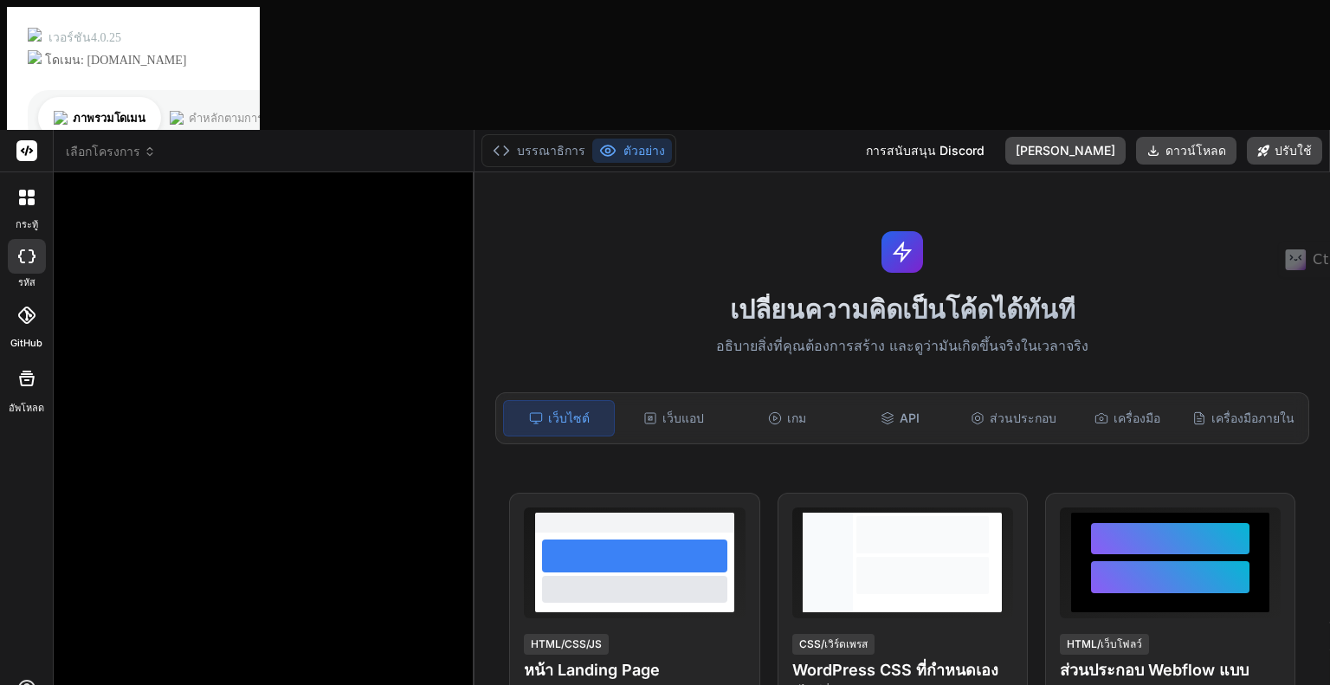
click at [900, 293] on font "เปลี่ยนความคิดเป็นโค้ดได้ทันที" at bounding box center [902, 308] width 345 height 31
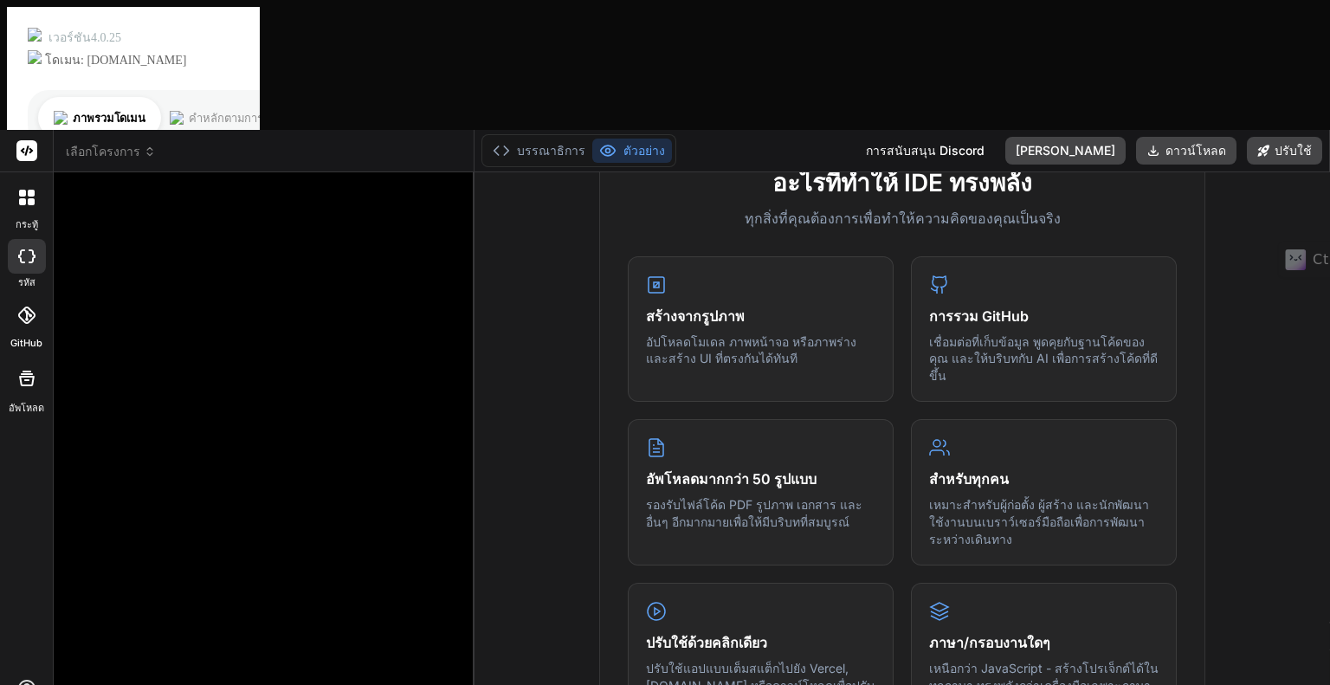
scroll to position [952, 0]
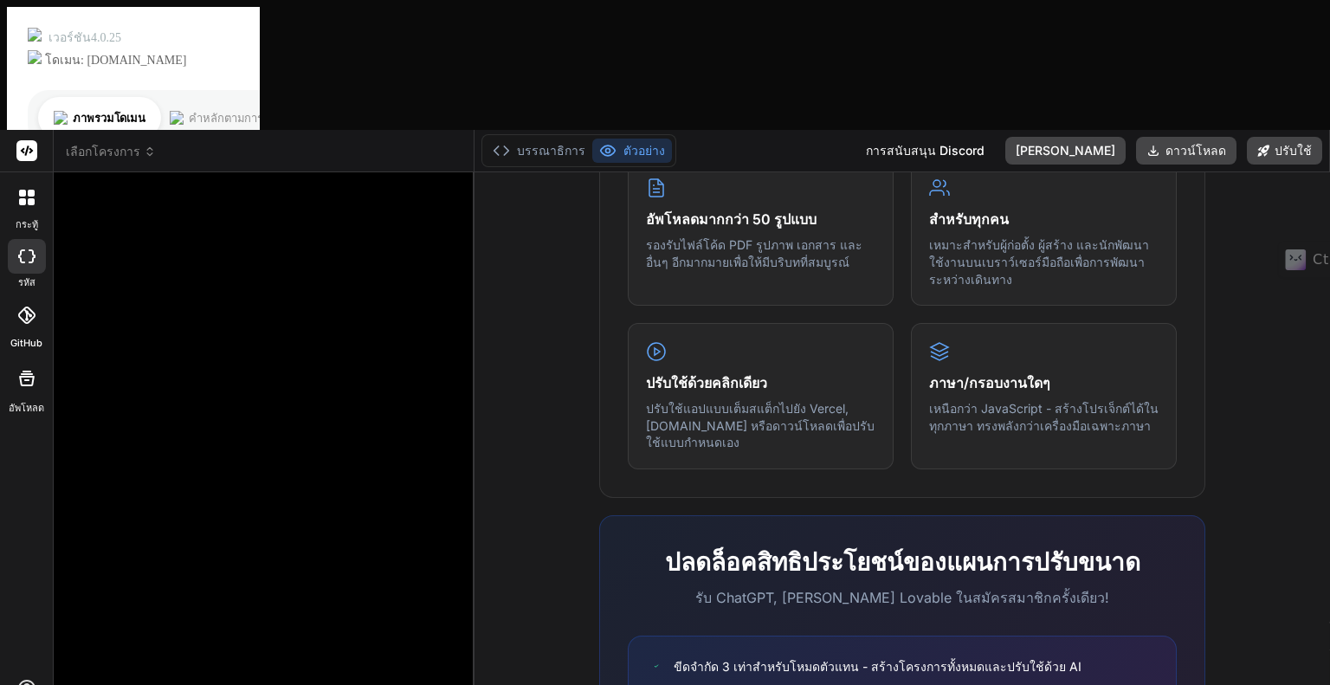
click at [320, 440] on div at bounding box center [266, 439] width 390 height 506
click at [338, 473] on div at bounding box center [266, 439] width 390 height 506
click at [16, 179] on div at bounding box center [27, 197] width 36 height 36
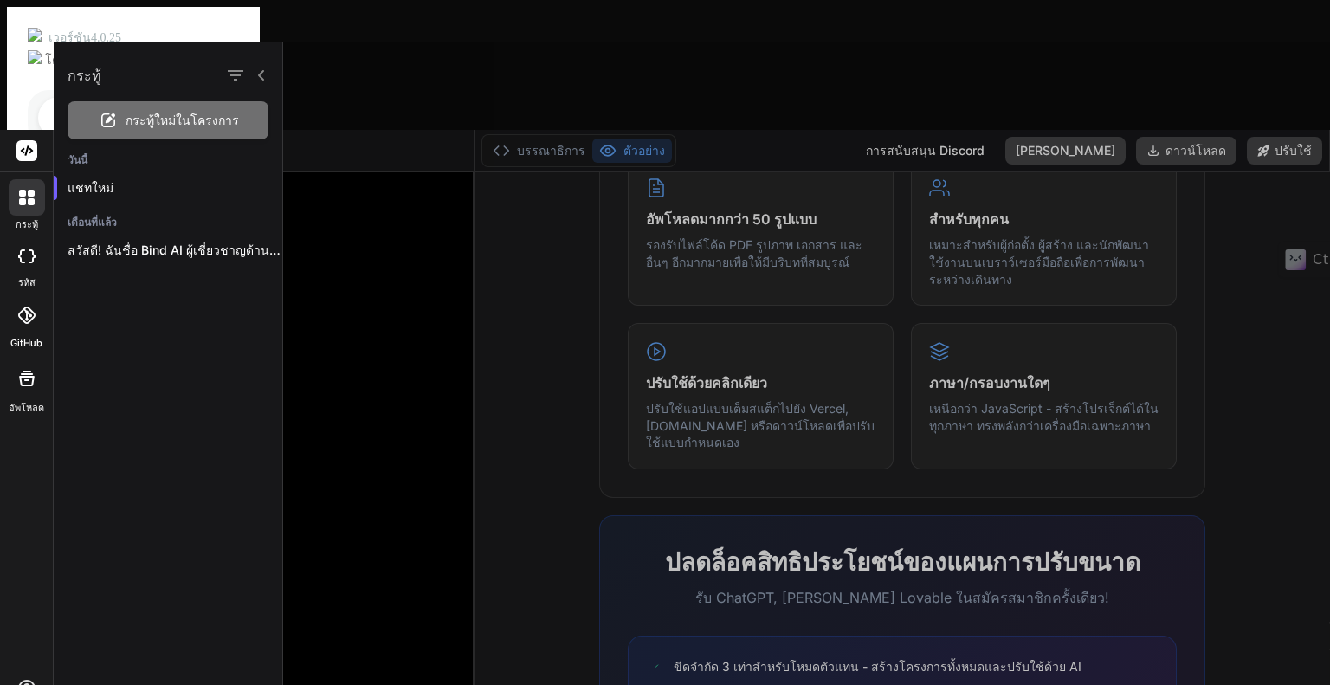
click at [353, 227] on div at bounding box center [806, 363] width 1047 height 642
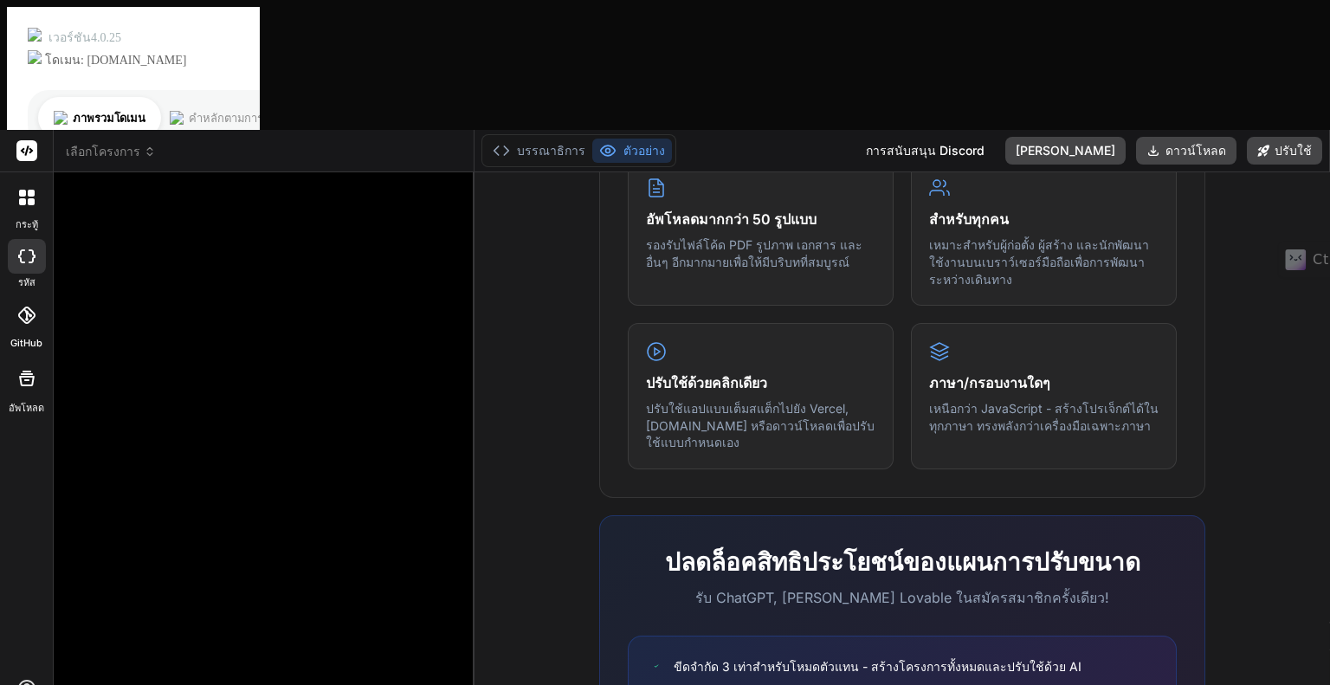
click at [21, 190] on icon at bounding box center [22, 193] width 7 height 7
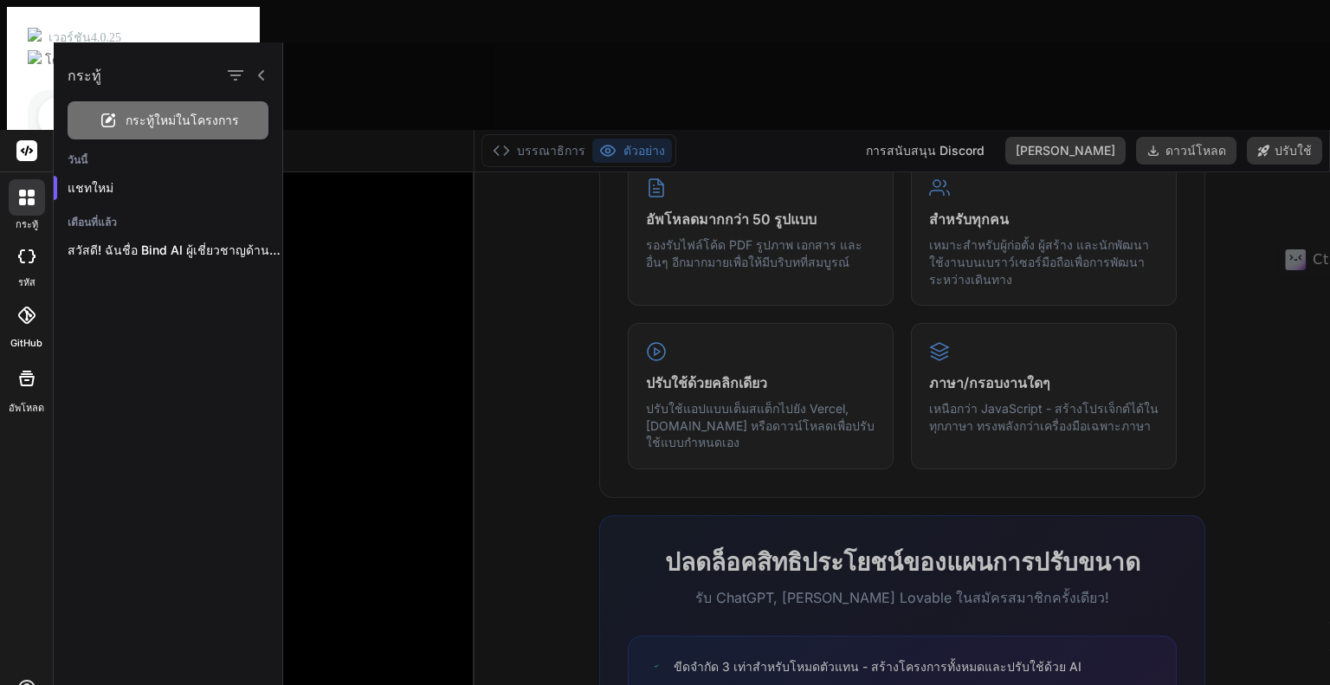
click at [358, 129] on div at bounding box center [806, 363] width 1047 height 642
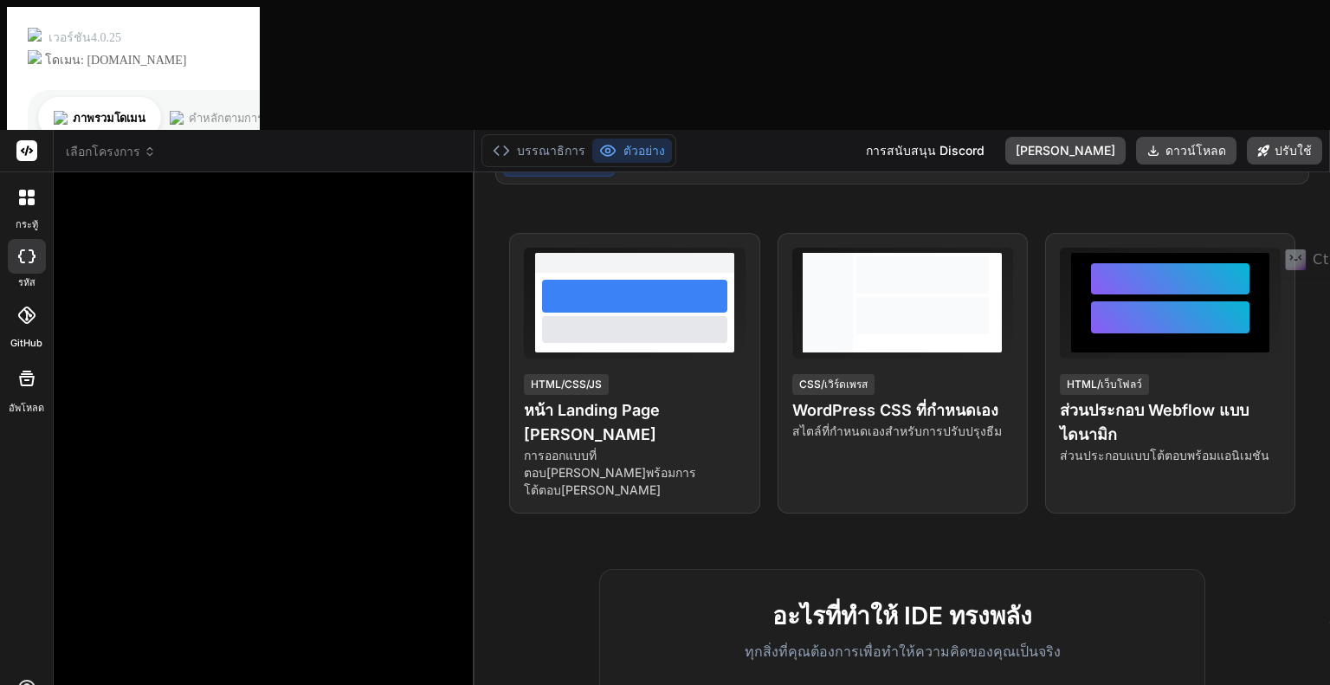
scroll to position [0, 0]
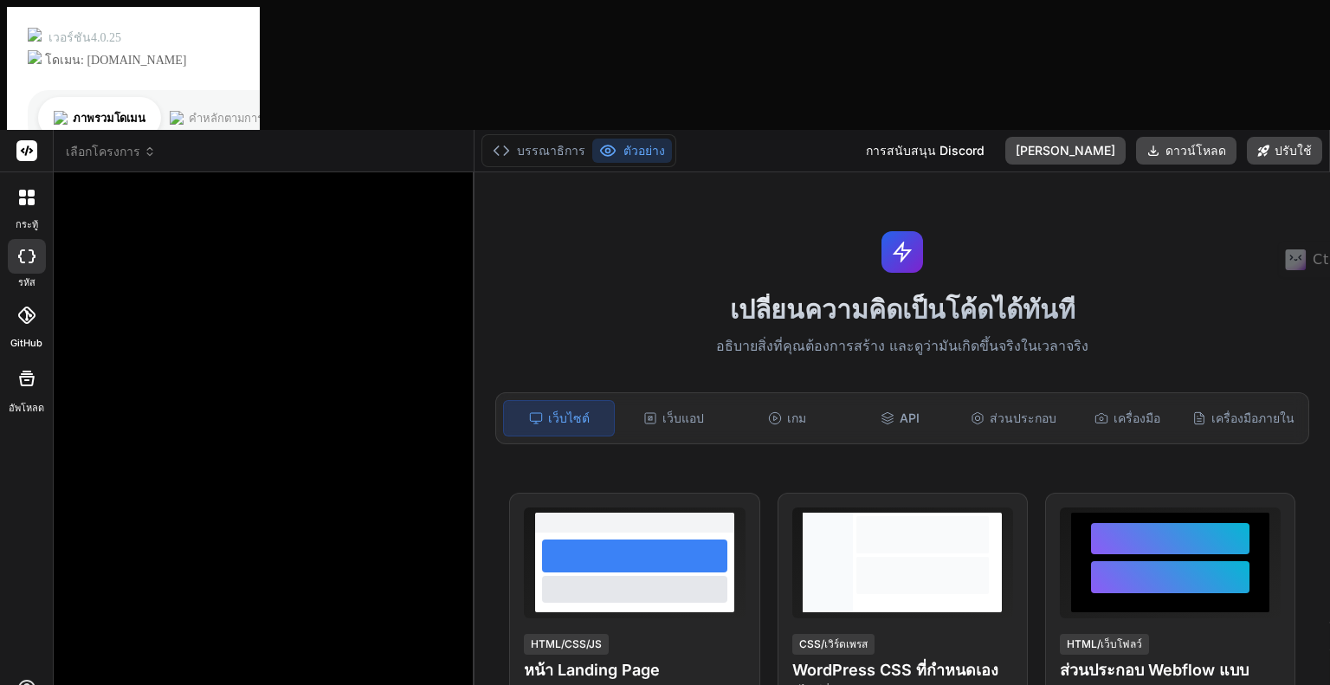
click at [806, 130] on div "บรรณาธิการ ตัวอย่าง การสนับสนุน Discord [PERSON_NAME]ทีม ดาวน์โหลด ปรับใช้" at bounding box center [901, 151] width 855 height 42
click at [339, 223] on div at bounding box center [266, 439] width 390 height 506
click at [34, 190] on icon at bounding box center [27, 198] width 16 height 16
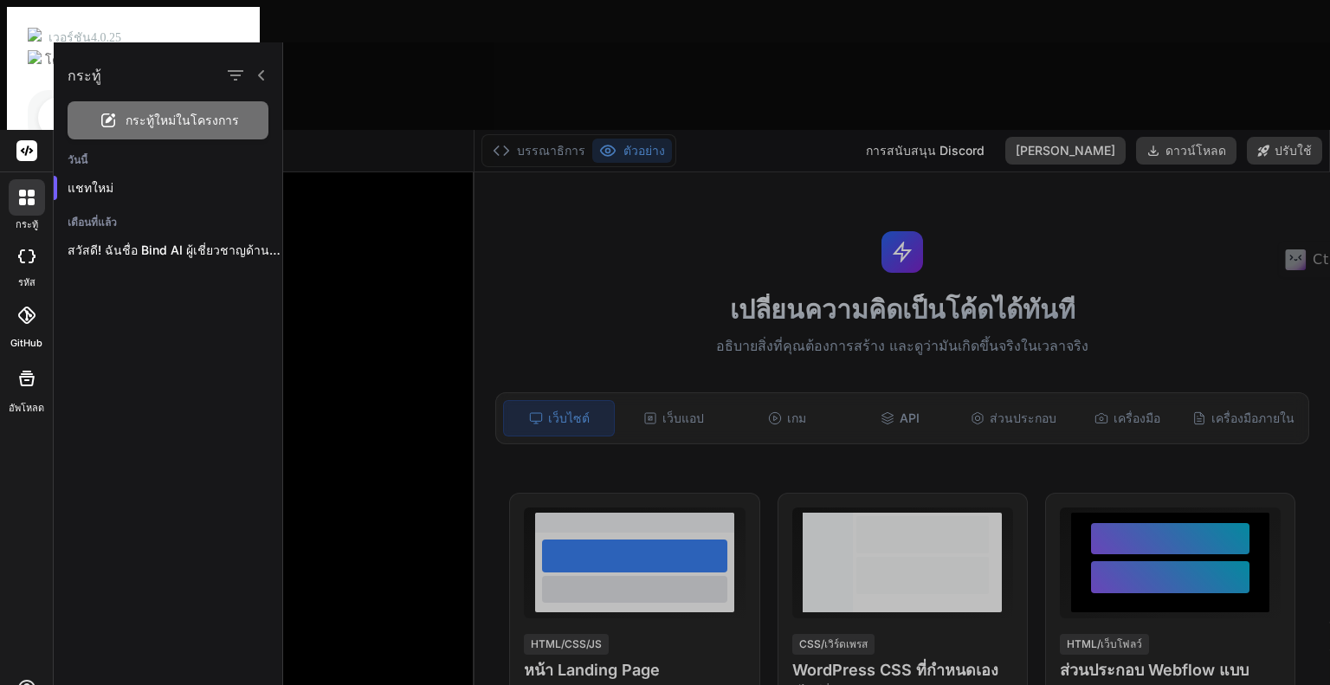
click at [158, 124] on font "กระทู้ใหม่ในโครงการ" at bounding box center [182, 120] width 113 height 15
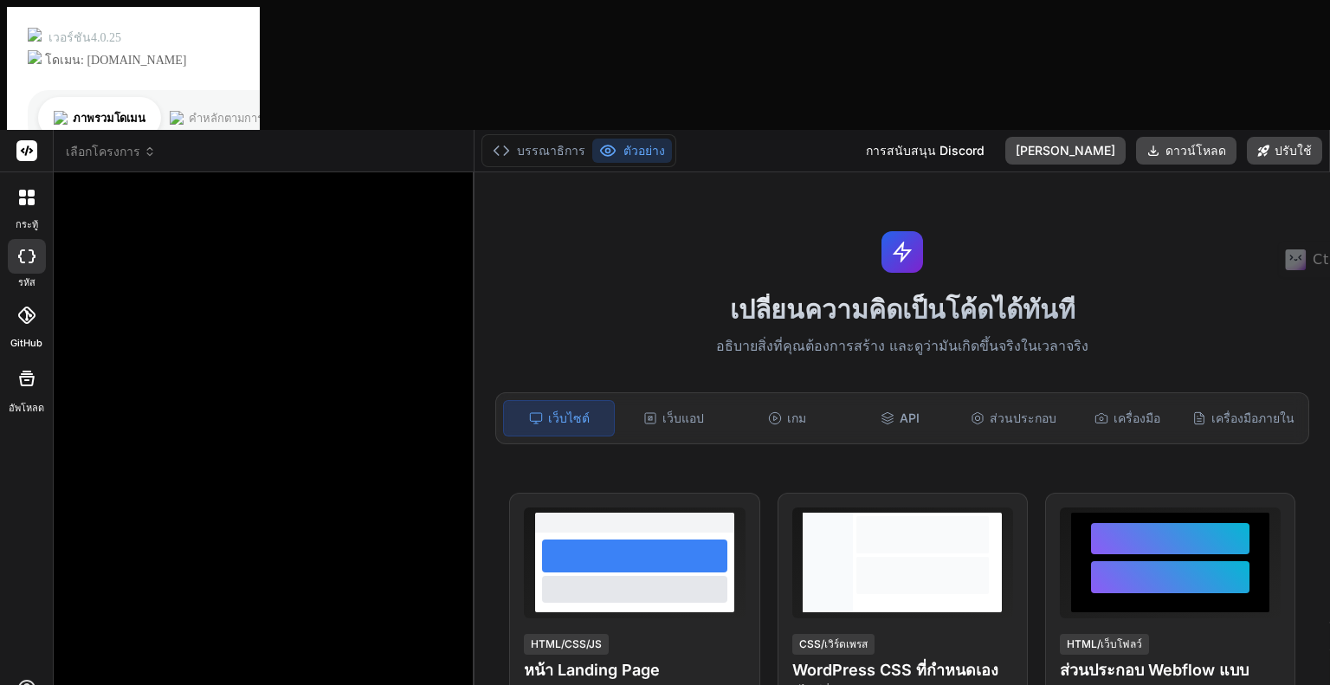
click at [24, 179] on div at bounding box center [27, 197] width 36 height 36
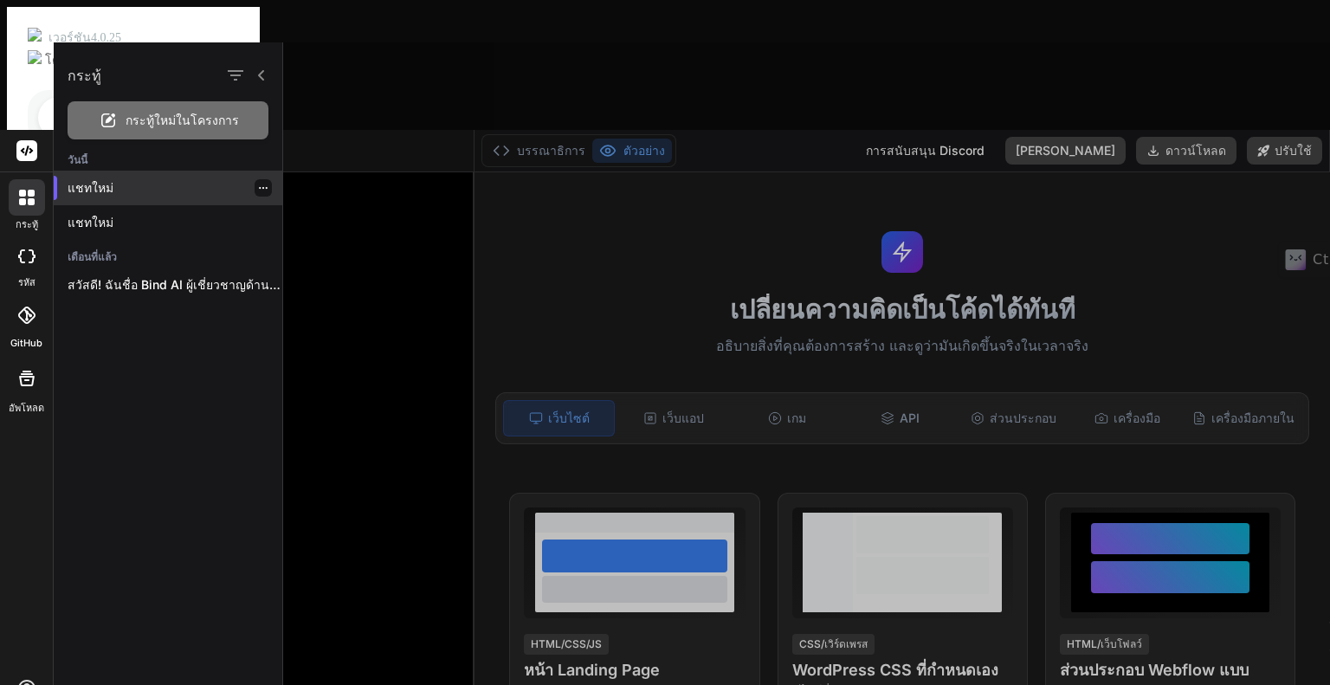
click at [126, 190] on p "แชทใหม่" at bounding box center [175, 187] width 215 height 17
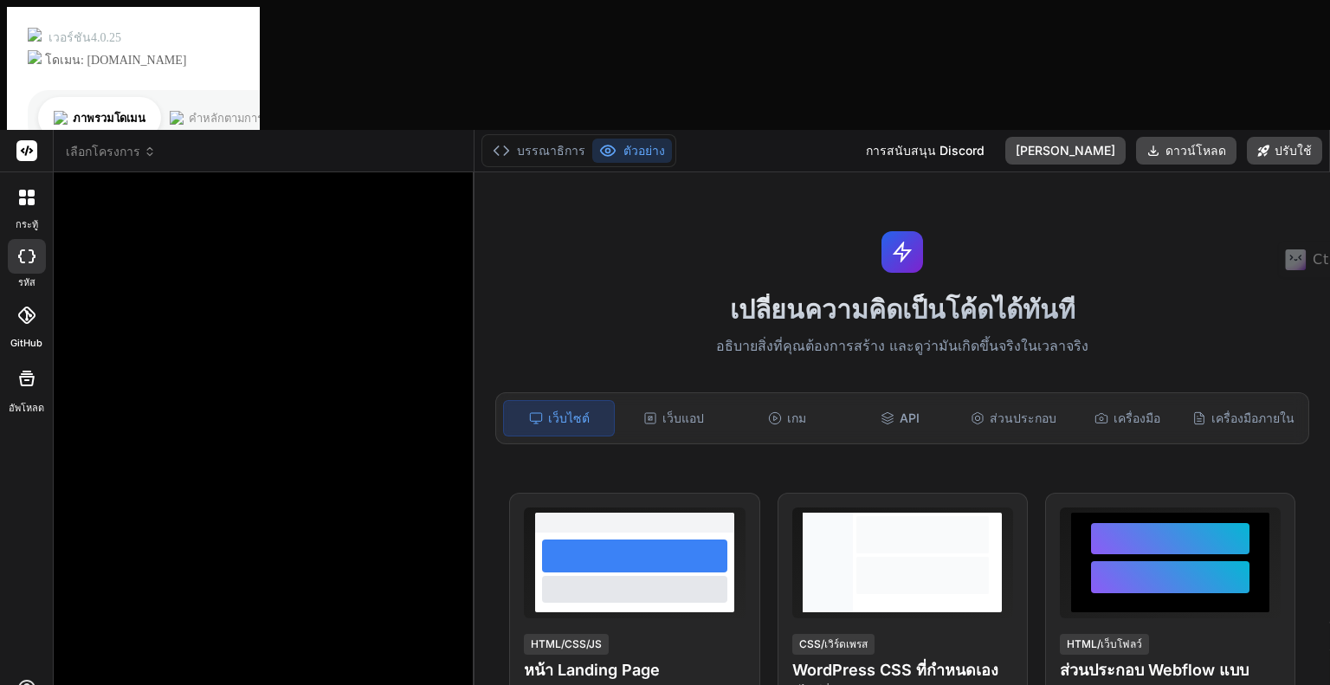
click at [29, 249] on icon at bounding box center [32, 256] width 7 height 14
click at [32, 179] on div at bounding box center [27, 197] width 36 height 36
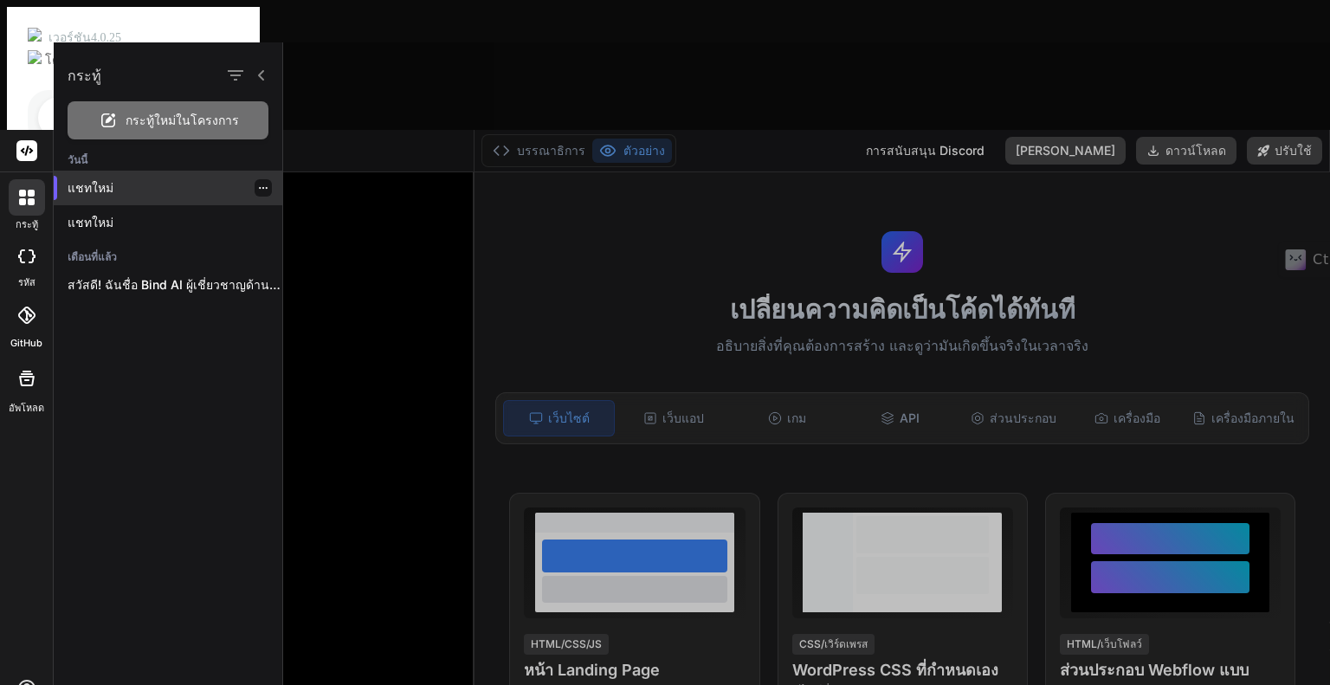
click at [258, 183] on icon "button" at bounding box center [263, 188] width 10 height 10
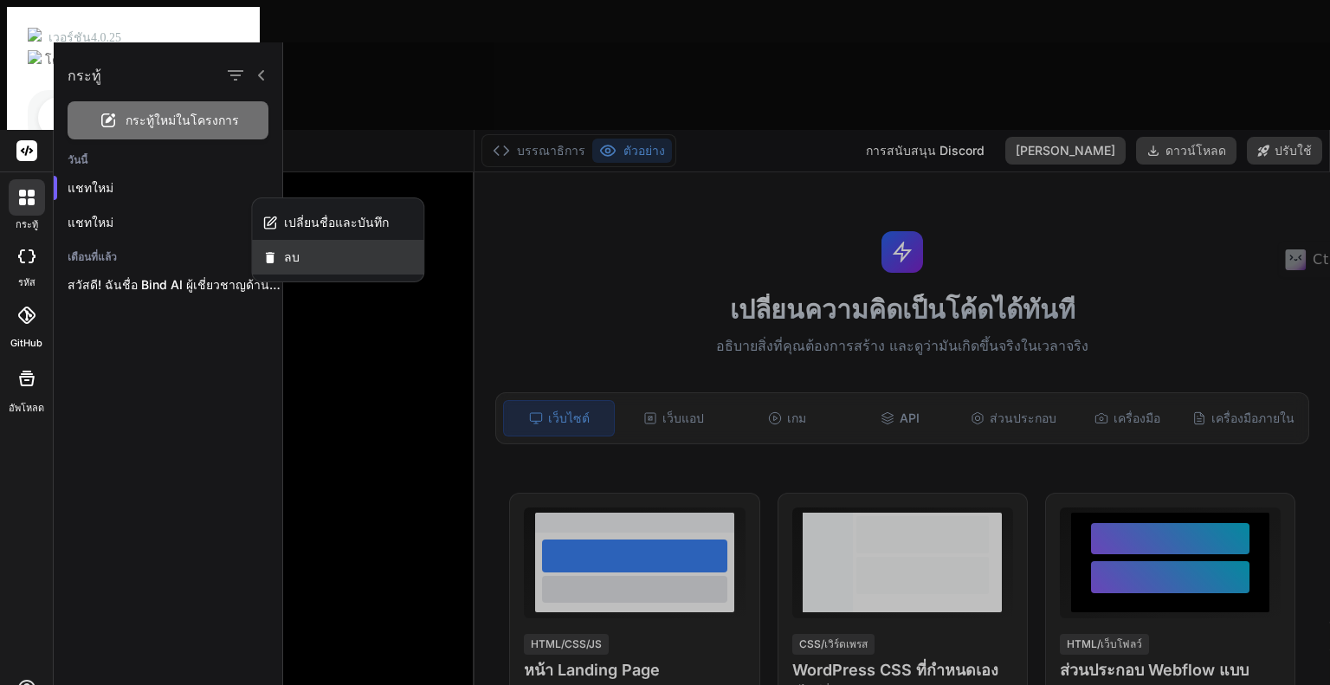
click at [285, 254] on font "ลบ" at bounding box center [292, 256] width 16 height 15
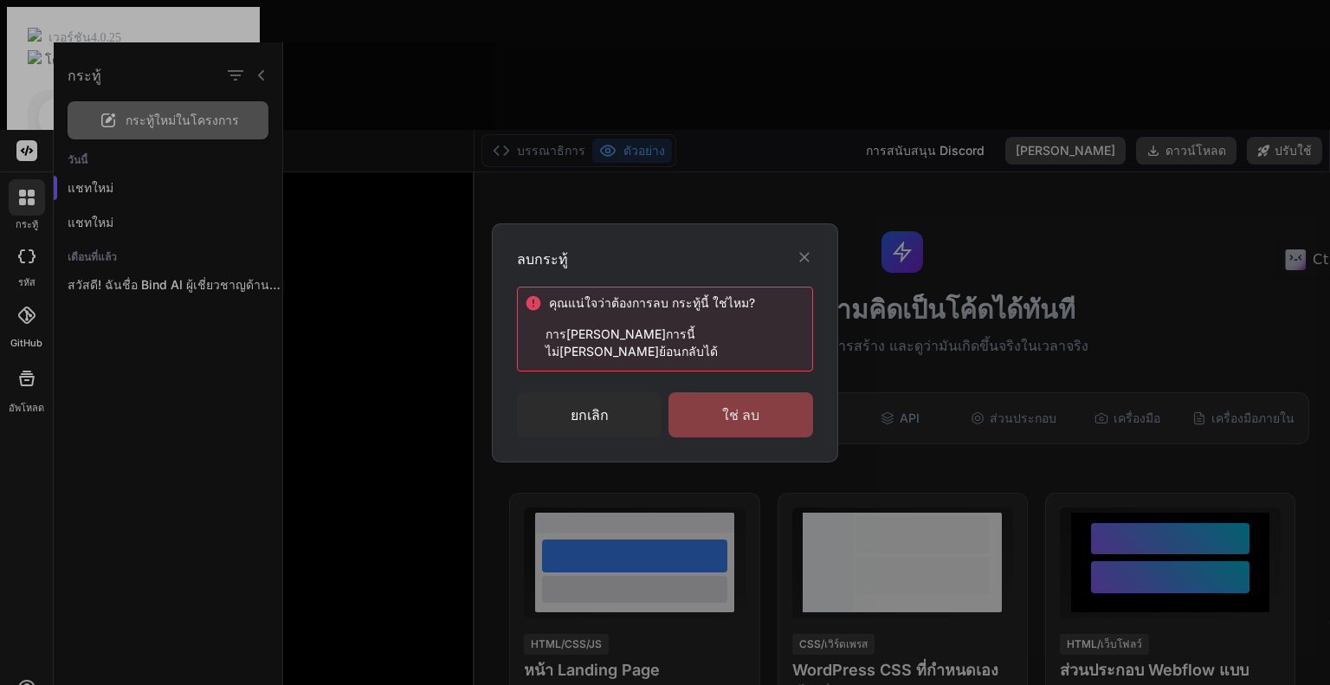
click at [744, 413] on font "ใช่ ลบ" at bounding box center [740, 414] width 37 height 17
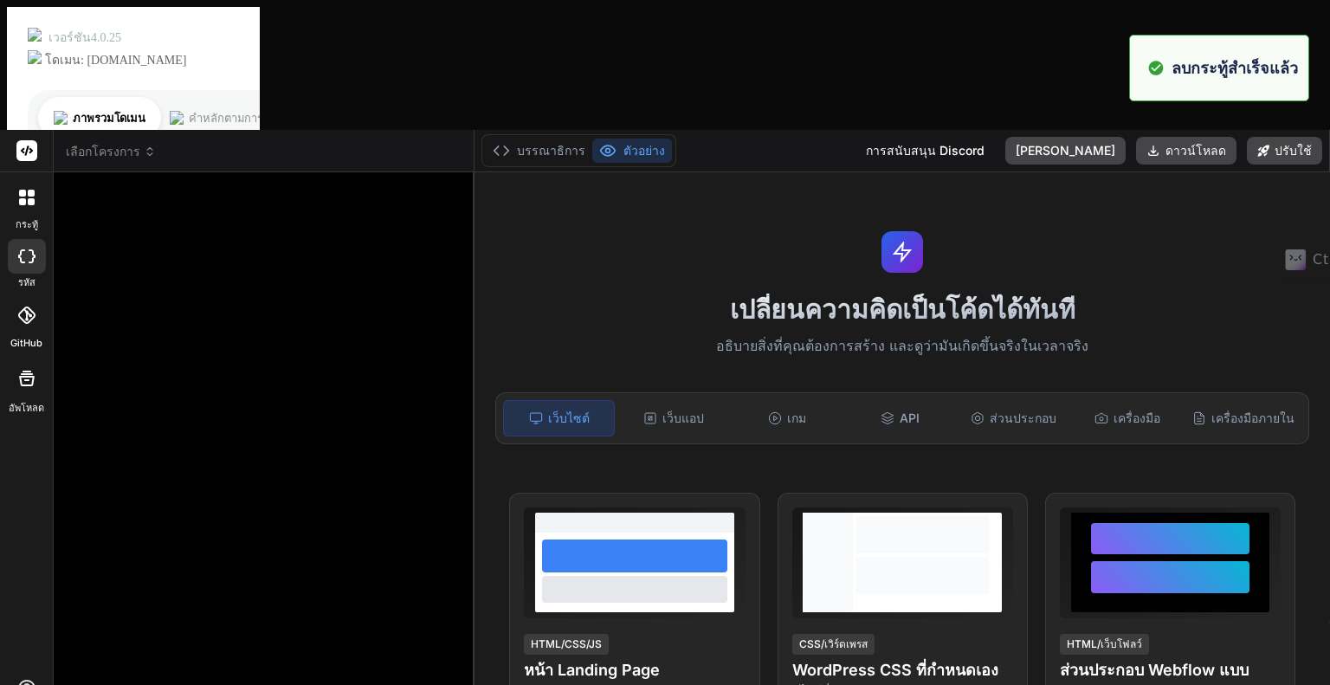
click at [26, 190] on icon at bounding box center [27, 198] width 16 height 16
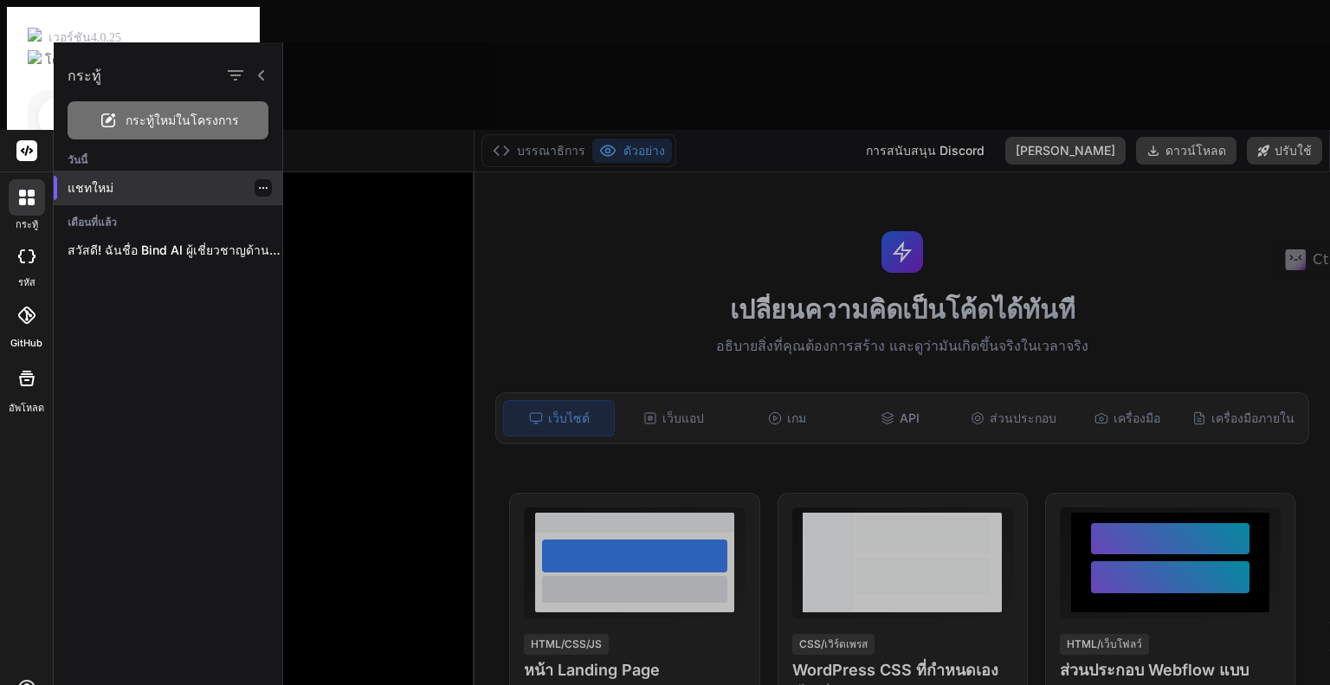
click at [258, 188] on icon "button" at bounding box center [263, 188] width 10 height 10
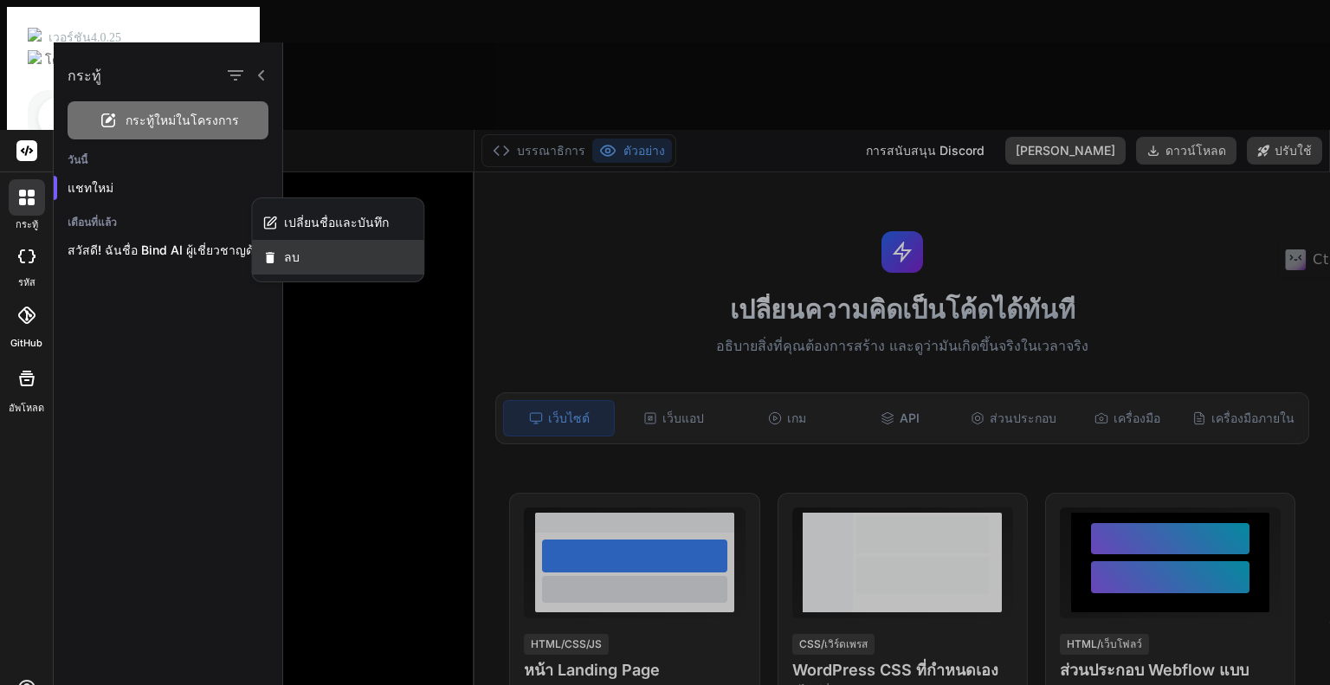
click at [293, 245] on div "ลบ" at bounding box center [337, 257] width 171 height 35
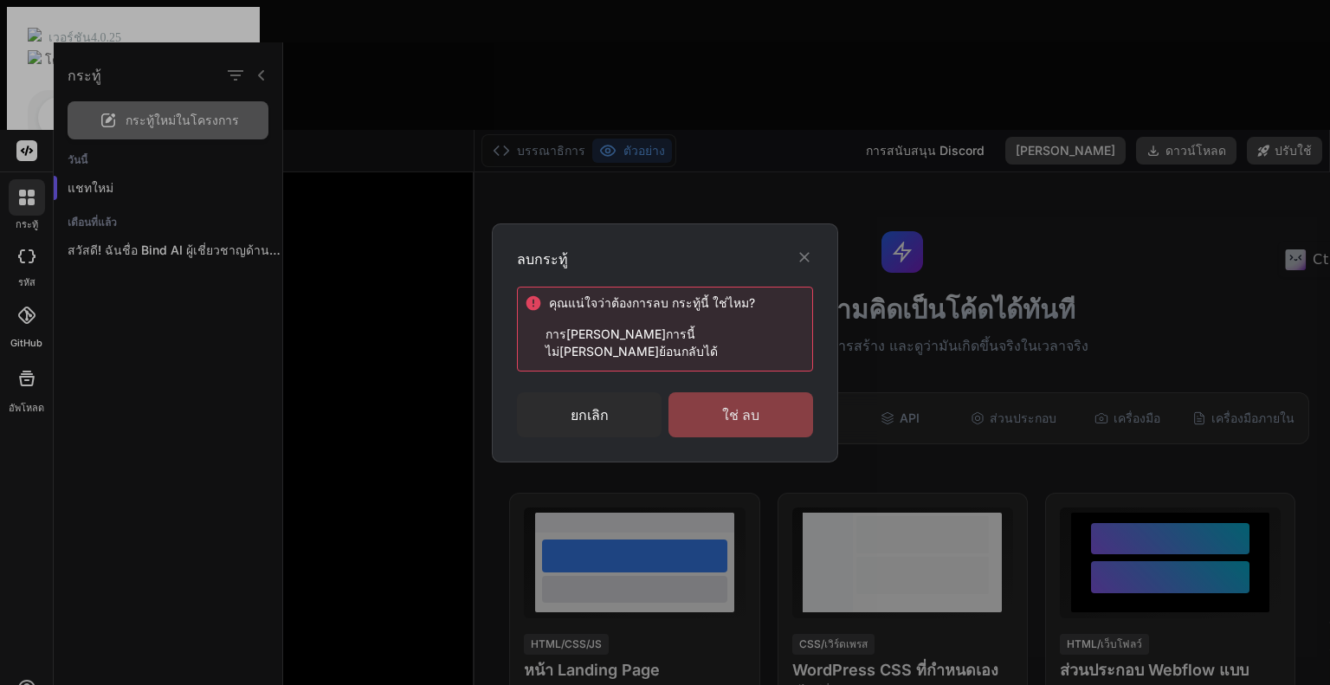
click at [783, 415] on div "ใช่ ลบ" at bounding box center [740, 414] width 145 height 45
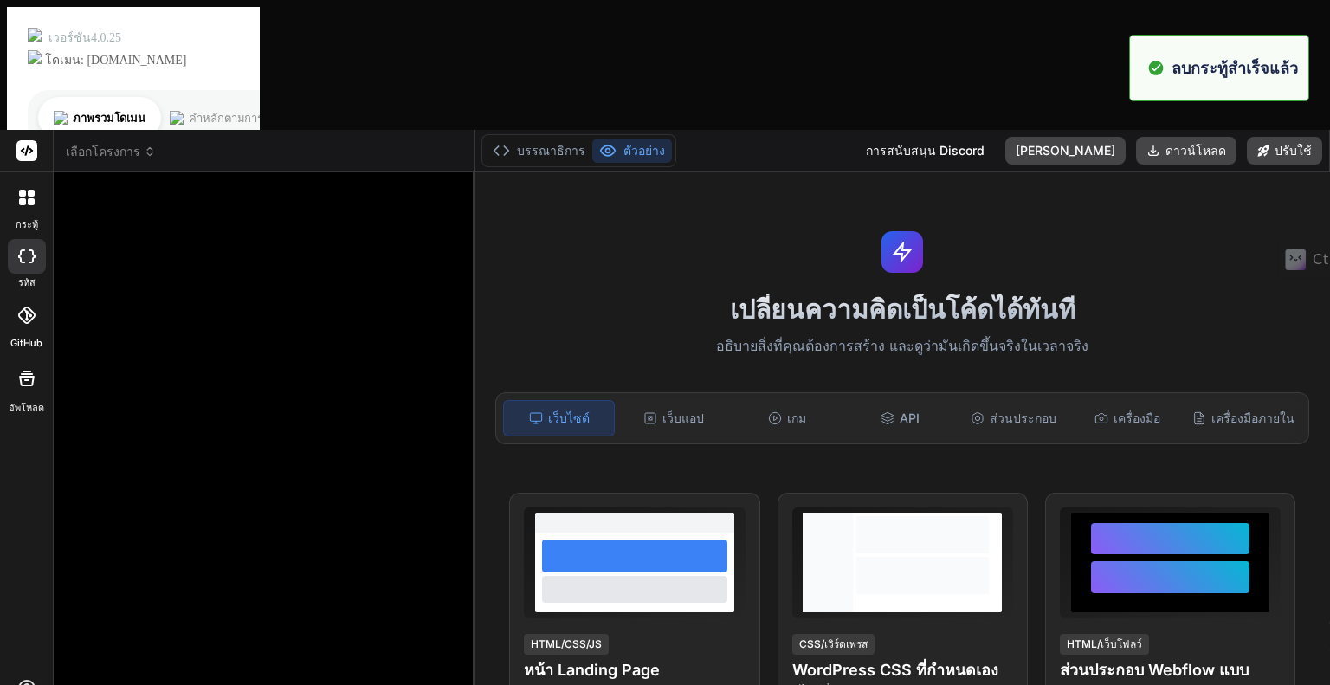
click at [28, 198] on icon at bounding box center [31, 201] width 7 height 7
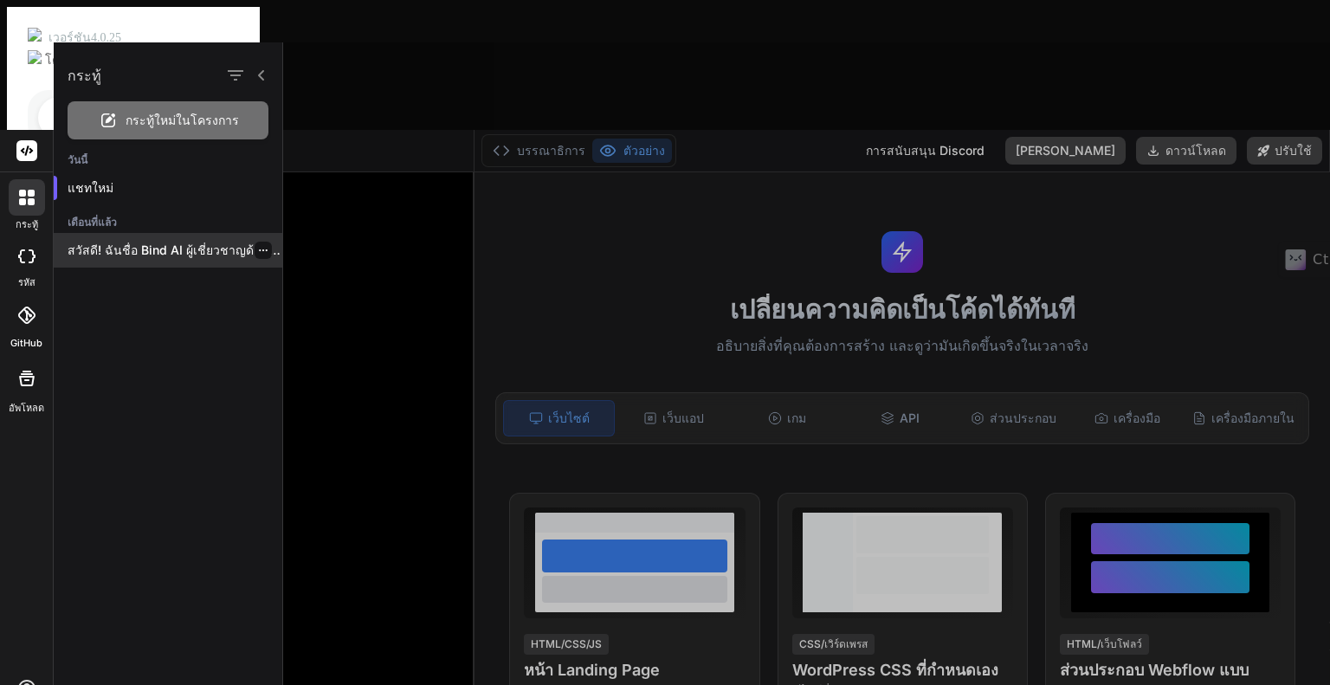
click at [123, 258] on p "สวัสดี! ฉันชื่อ Bind AI ผู้เชี่ยวชาญด้านซอฟต์แวร์ของคุณ..." at bounding box center [175, 250] width 215 height 17
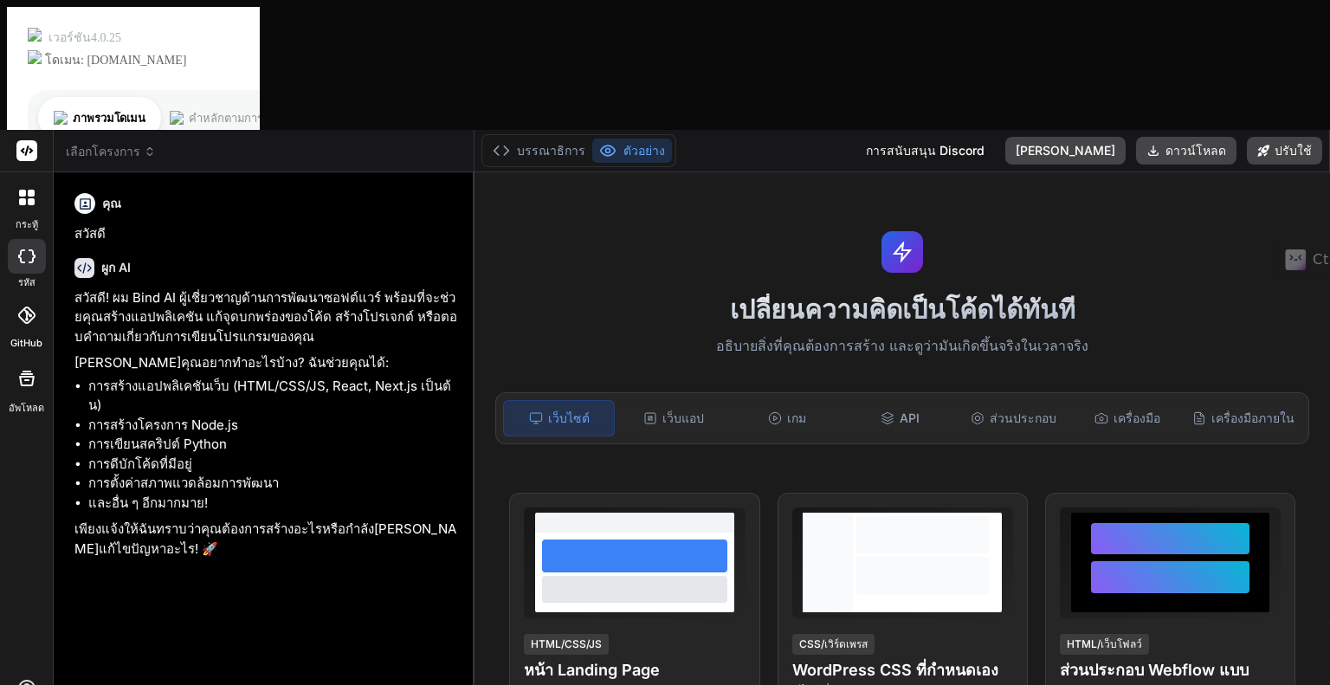
click at [320, 143] on div "เลือกโครงการ" at bounding box center [264, 151] width 396 height 17
